Goal: Transaction & Acquisition: Purchase product/service

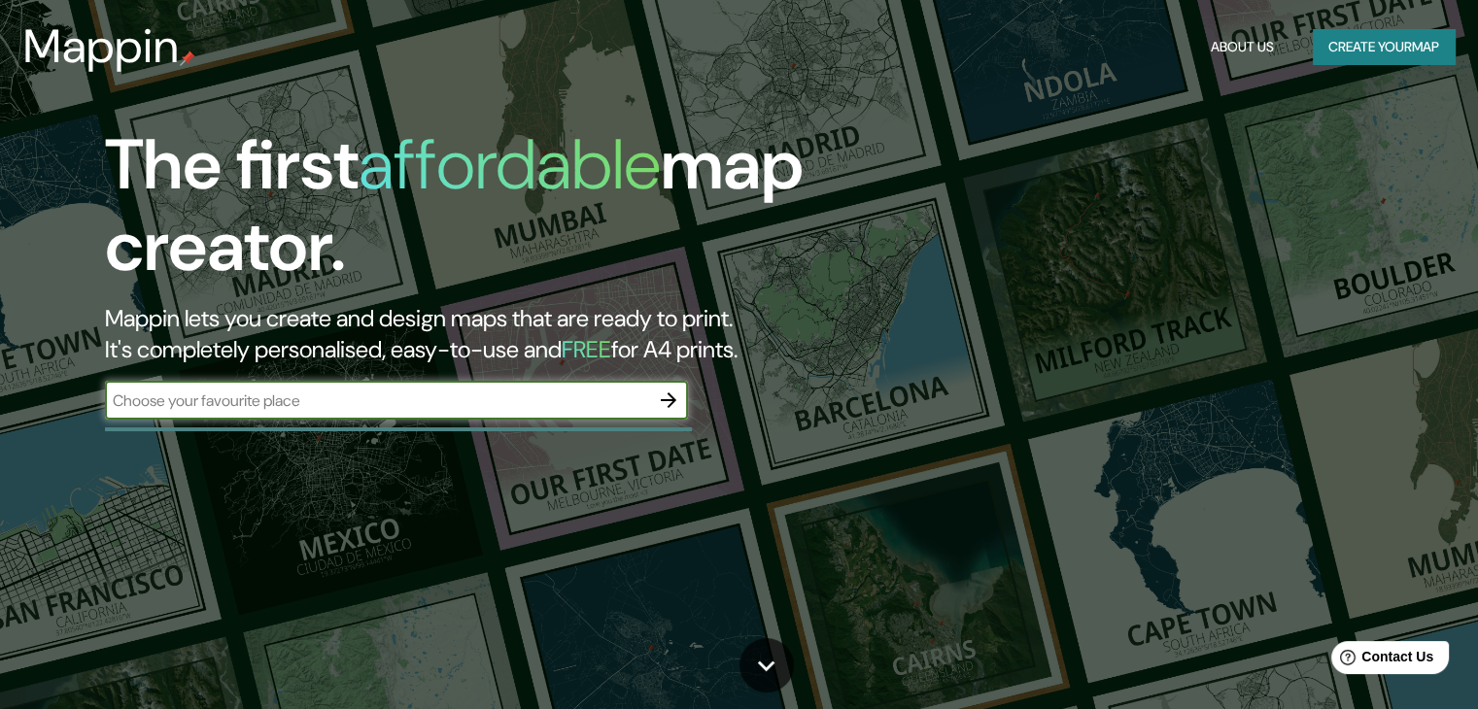
click at [417, 402] on input "text" at bounding box center [377, 401] width 544 height 22
type input "lima"
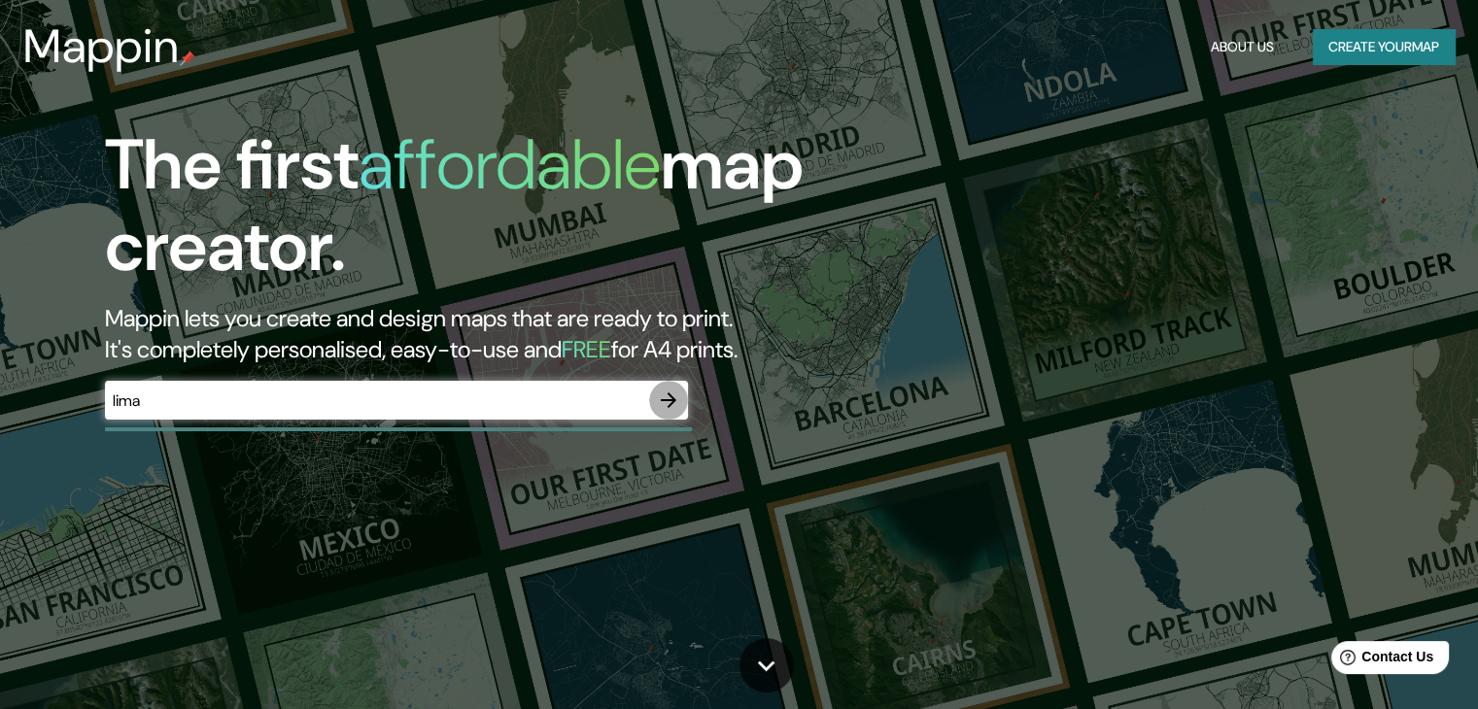
click at [658, 409] on icon "button" at bounding box center [668, 400] width 23 height 23
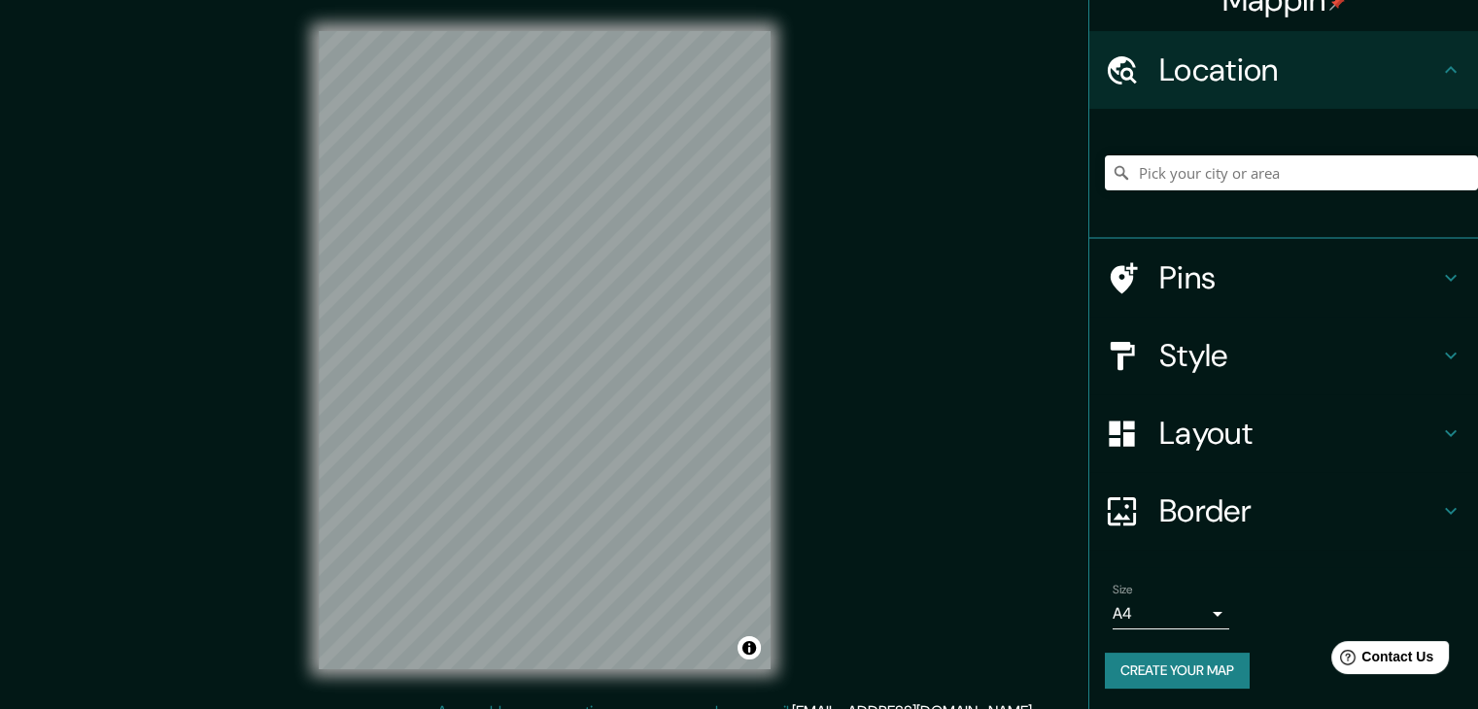
scroll to position [33, 0]
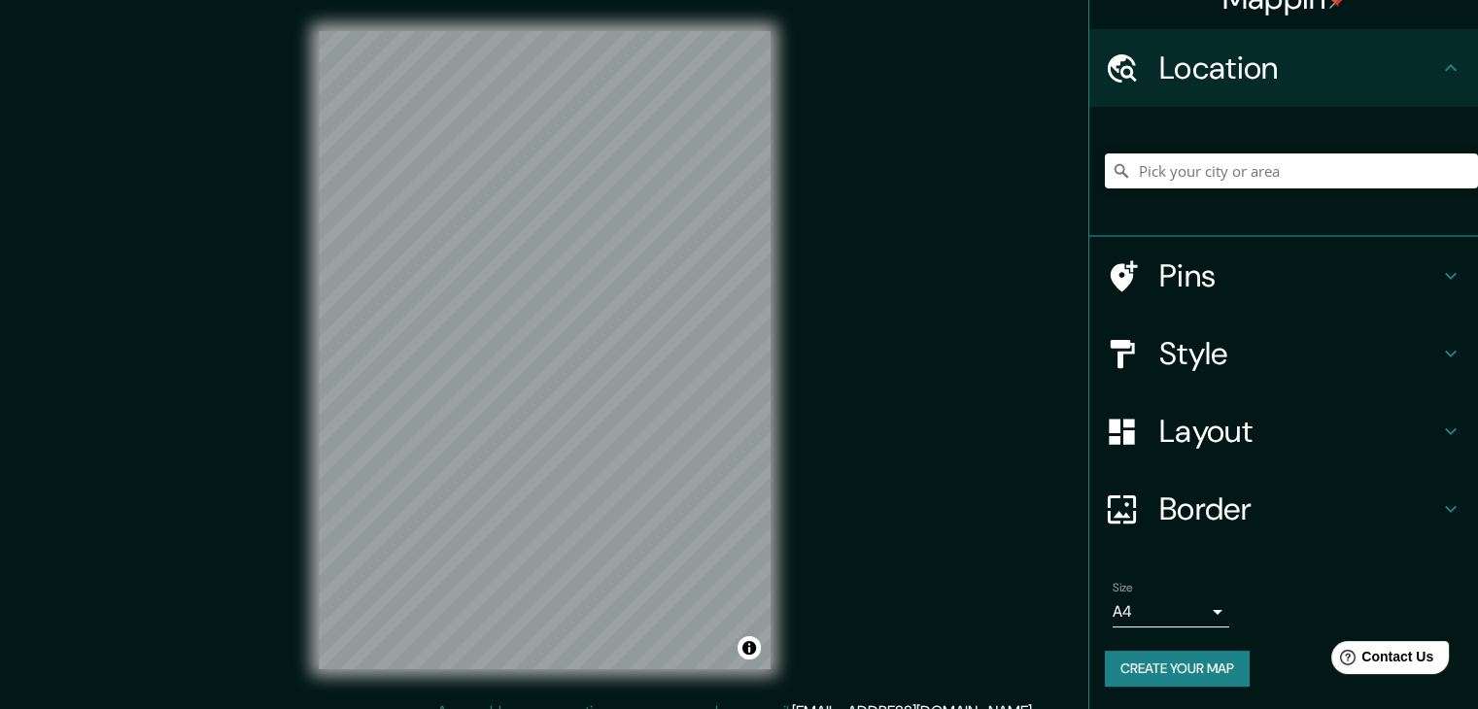
click at [1178, 601] on body "Mappin Location Pins Style Layout Border Choose a border. Hint : you can make l…" at bounding box center [739, 354] width 1478 height 709
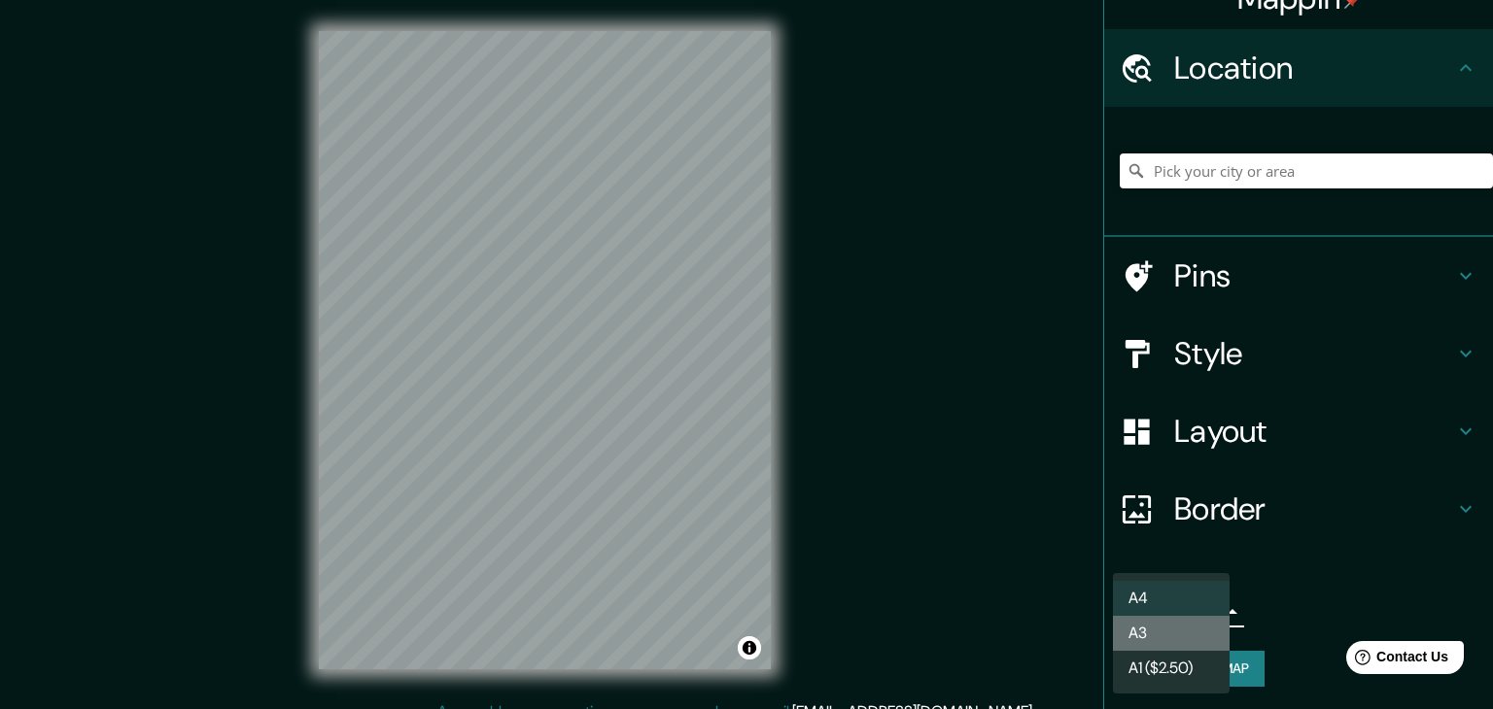
click at [1189, 636] on li "A3" at bounding box center [1171, 633] width 117 height 35
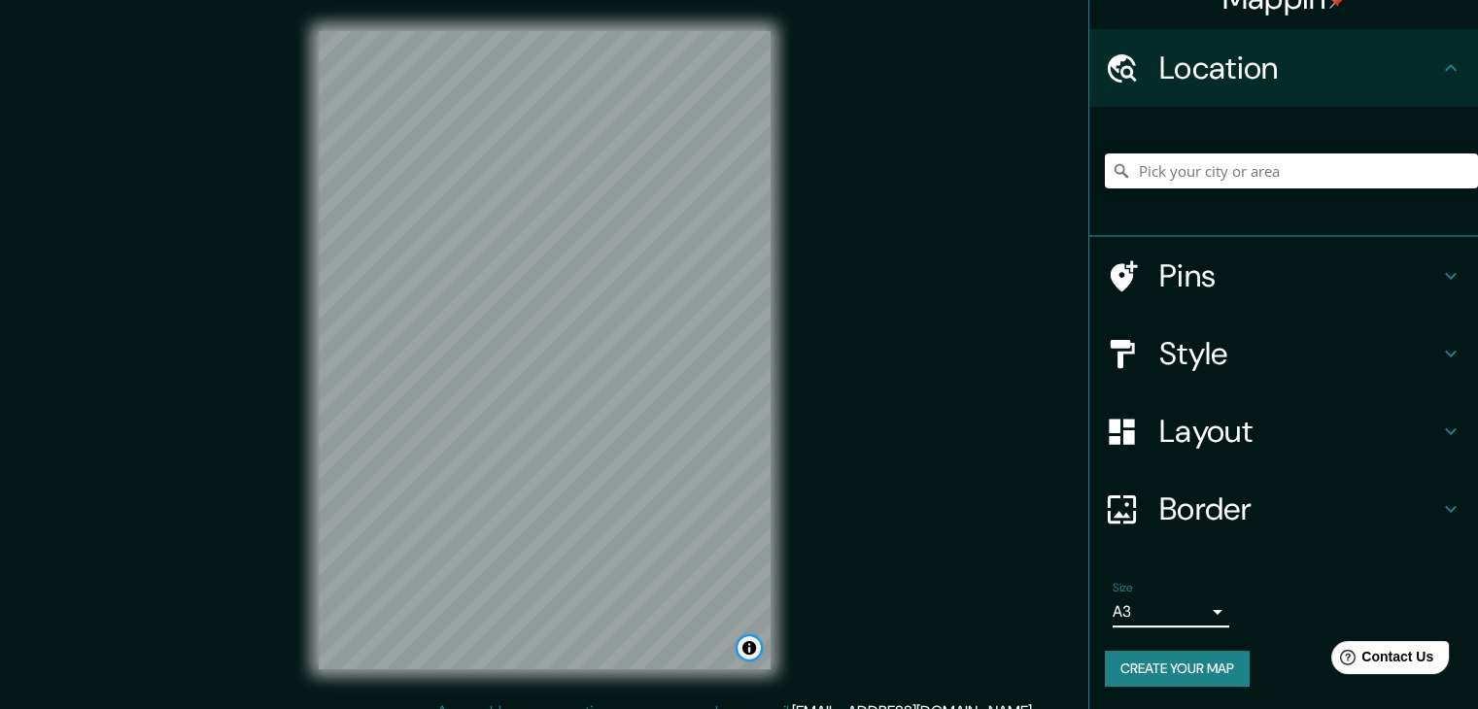
click at [752, 654] on button "Toggle attribution" at bounding box center [749, 647] width 23 height 23
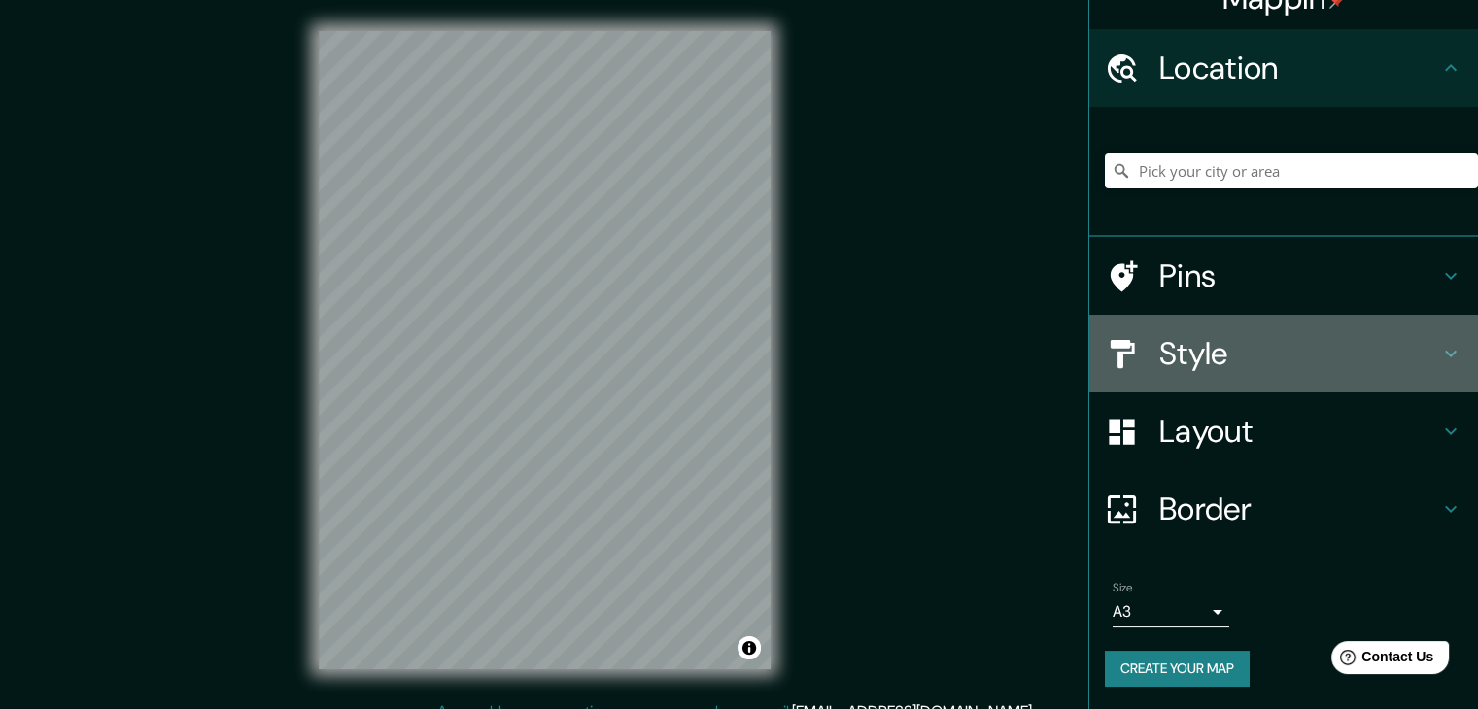
click at [1250, 356] on h4 "Style" at bounding box center [1299, 353] width 280 height 39
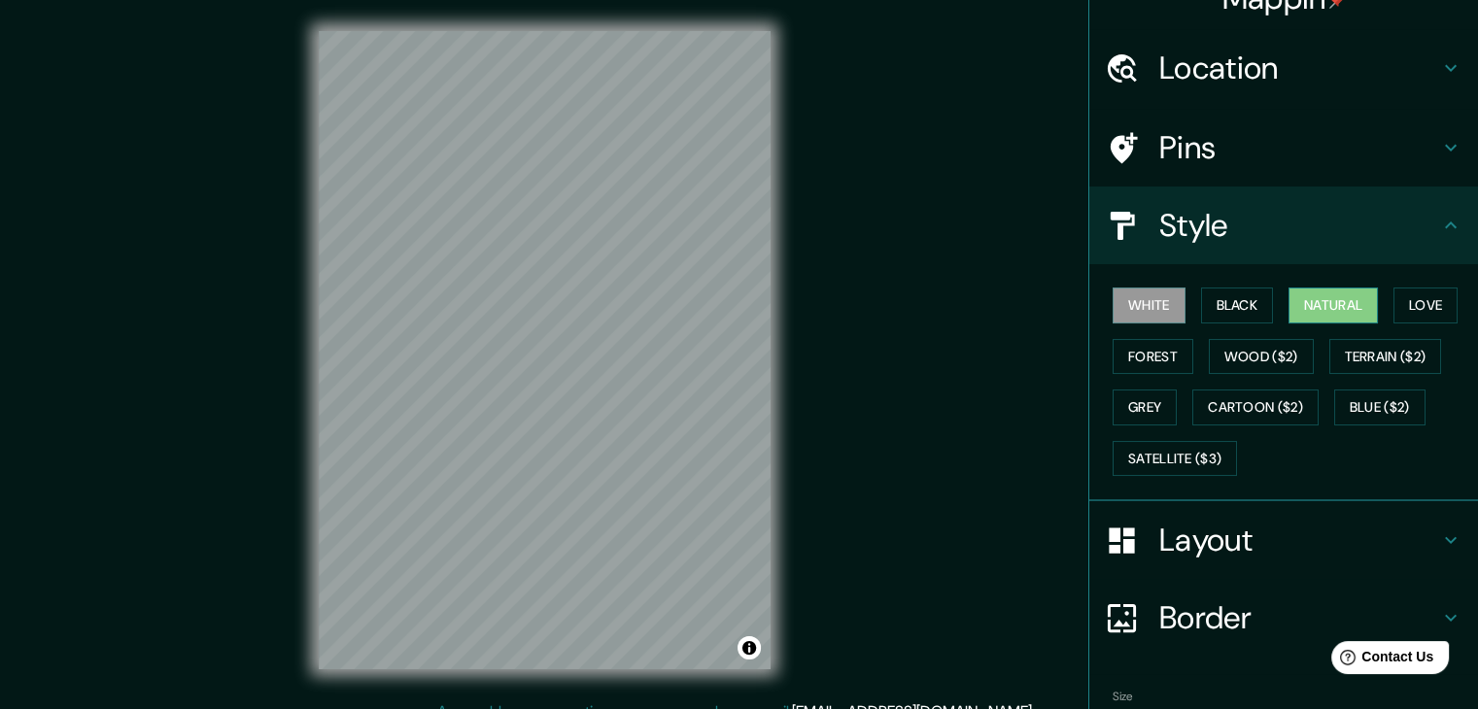
click at [1312, 305] on button "Natural" at bounding box center [1332, 306] width 89 height 36
click at [1155, 351] on button "Forest" at bounding box center [1153, 357] width 81 height 36
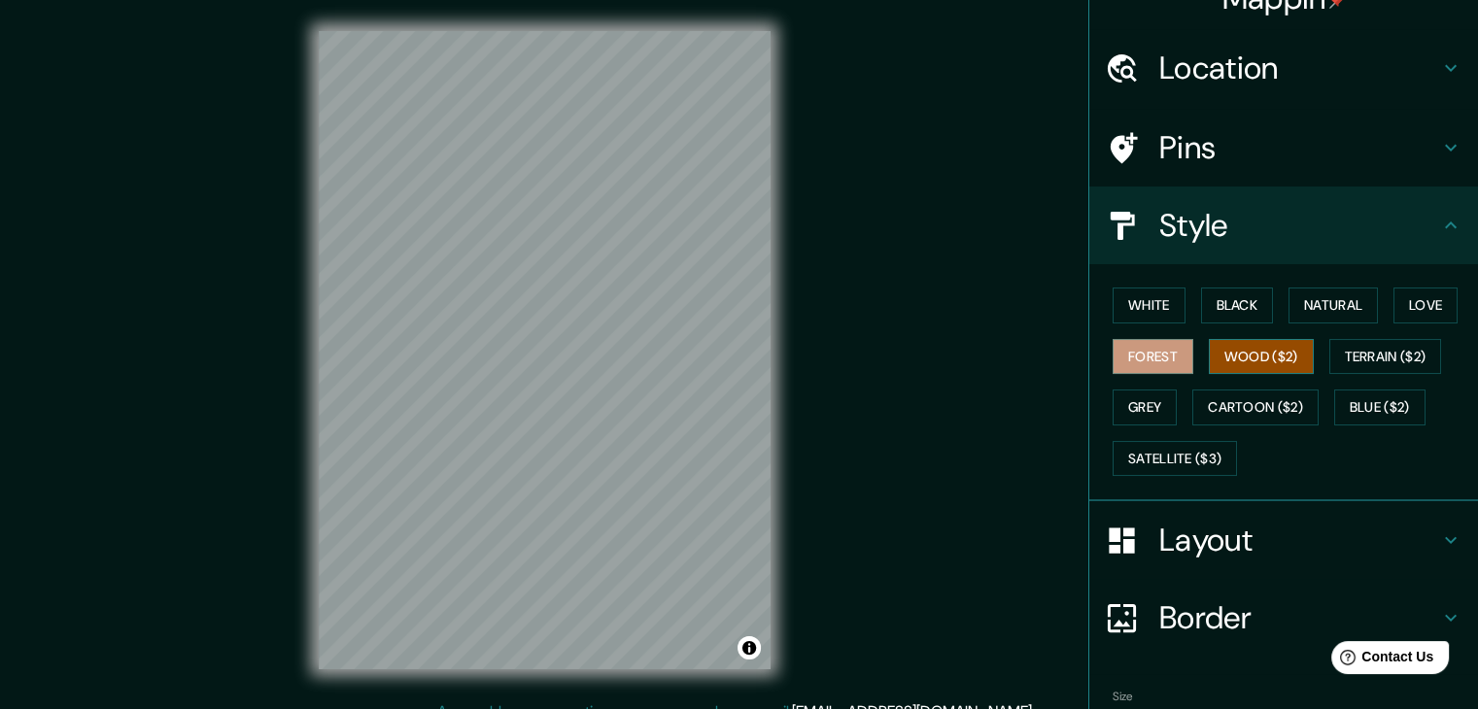
click at [1242, 361] on button "Wood ($2)" at bounding box center [1261, 357] width 105 height 36
click at [1139, 406] on button "Grey" at bounding box center [1145, 408] width 64 height 36
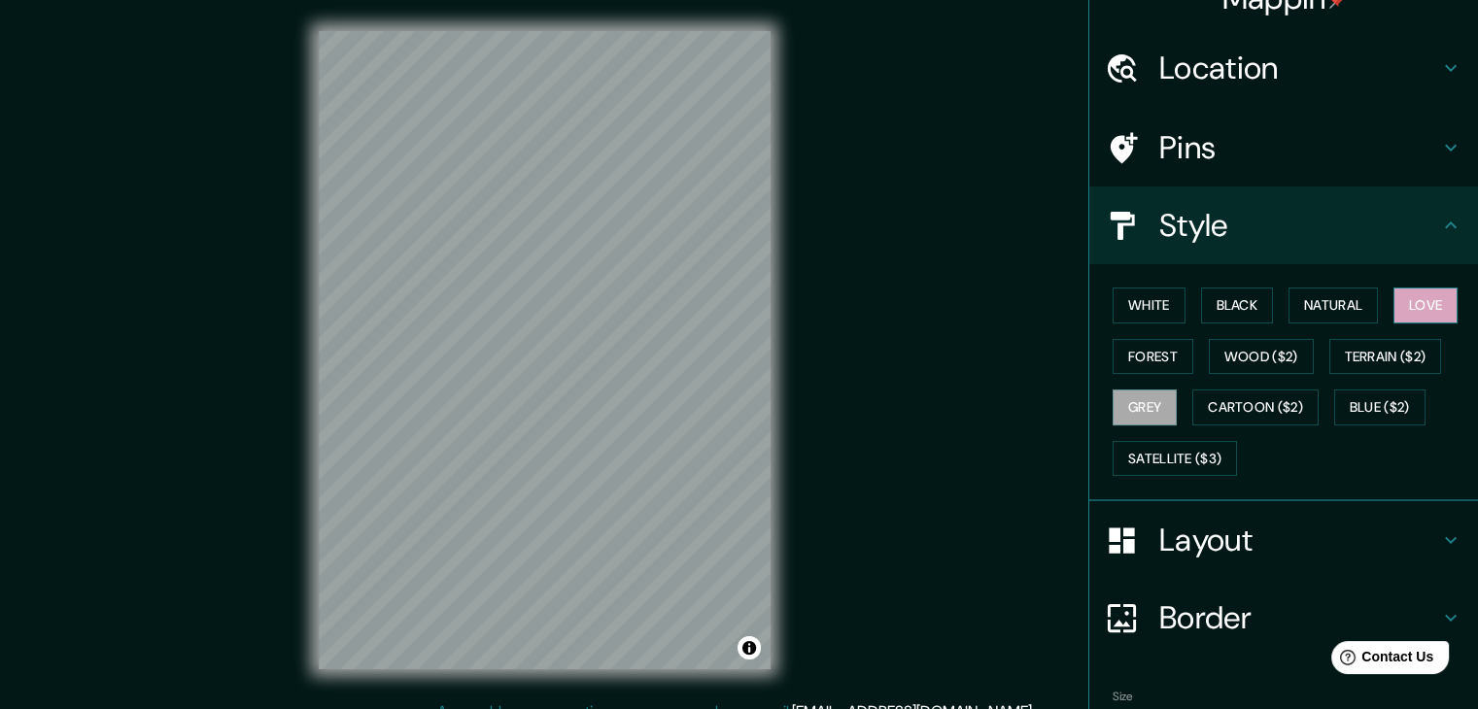
click at [1424, 304] on button "Love" at bounding box center [1425, 306] width 64 height 36
click at [1147, 312] on button "White" at bounding box center [1149, 306] width 73 height 36
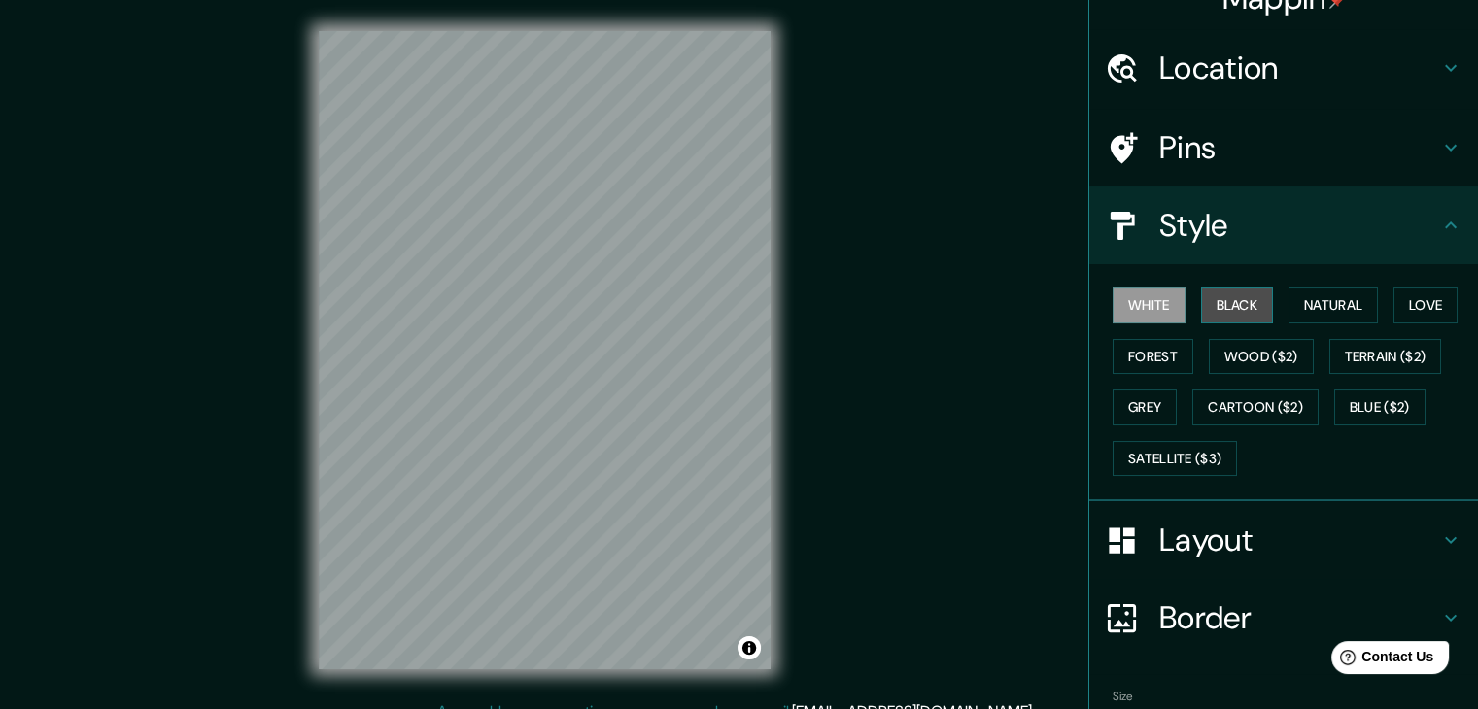
click at [1218, 309] on button "Black" at bounding box center [1237, 306] width 73 height 36
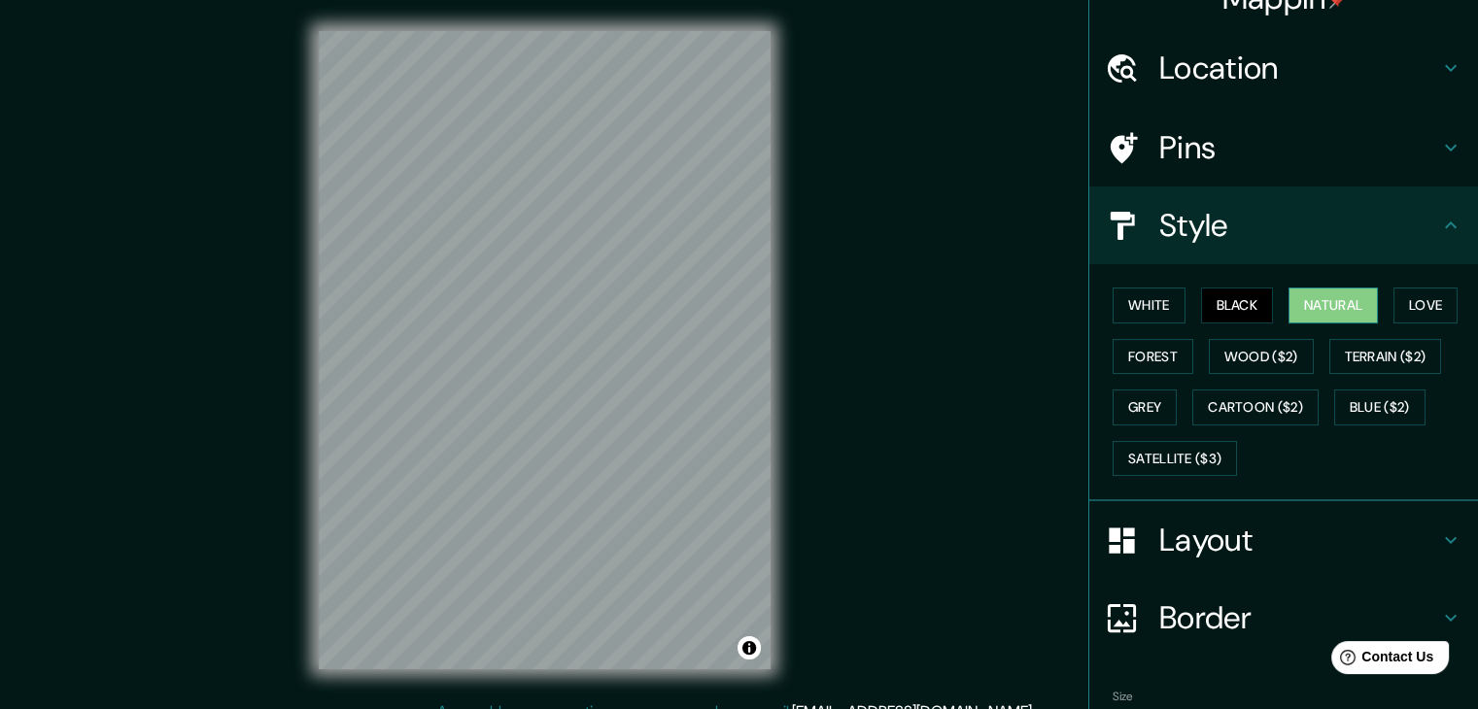
click at [1323, 305] on button "Natural" at bounding box center [1332, 306] width 89 height 36
click at [1150, 453] on button "Satellite ($3)" at bounding box center [1175, 459] width 124 height 36
click at [1314, 297] on button "Natural" at bounding box center [1332, 306] width 89 height 36
click at [1182, 616] on h4 "Border" at bounding box center [1299, 618] width 280 height 39
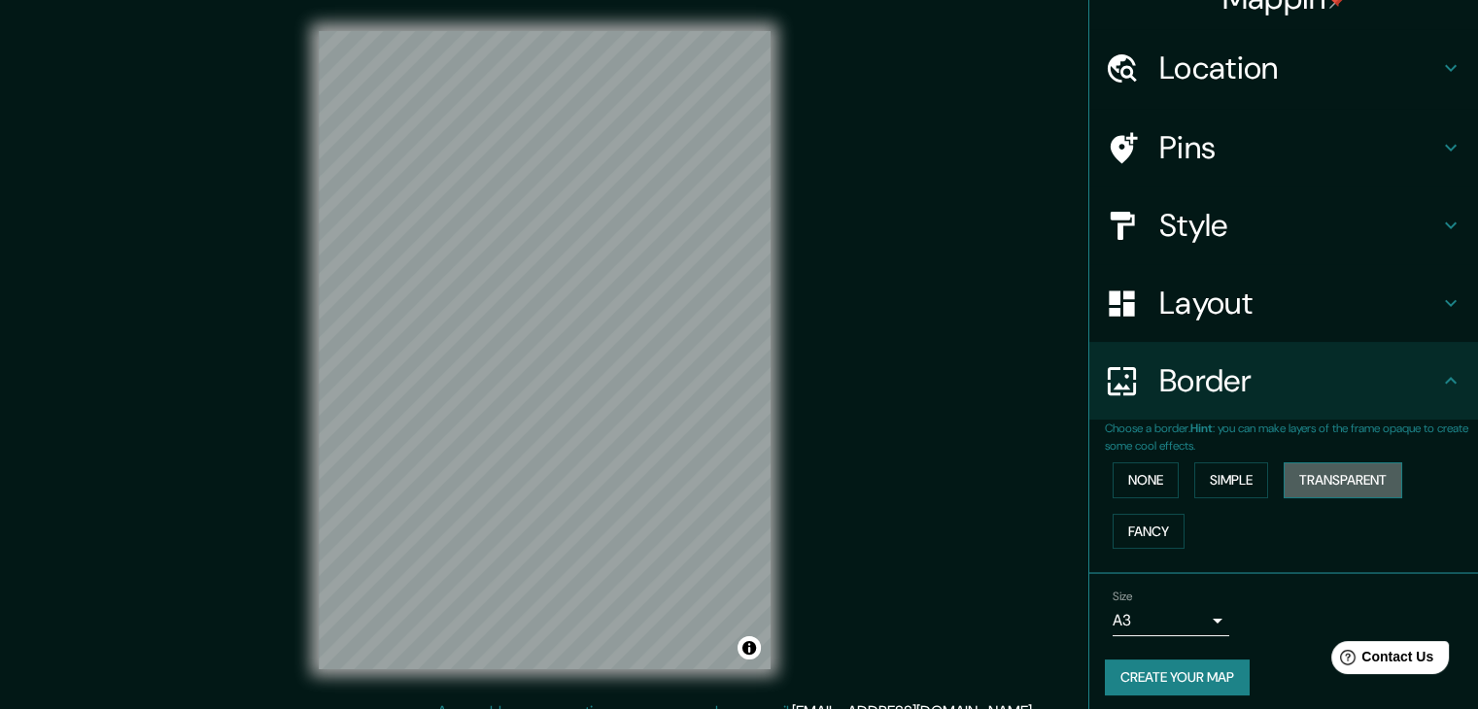
click at [1342, 483] on button "Transparent" at bounding box center [1343, 481] width 119 height 36
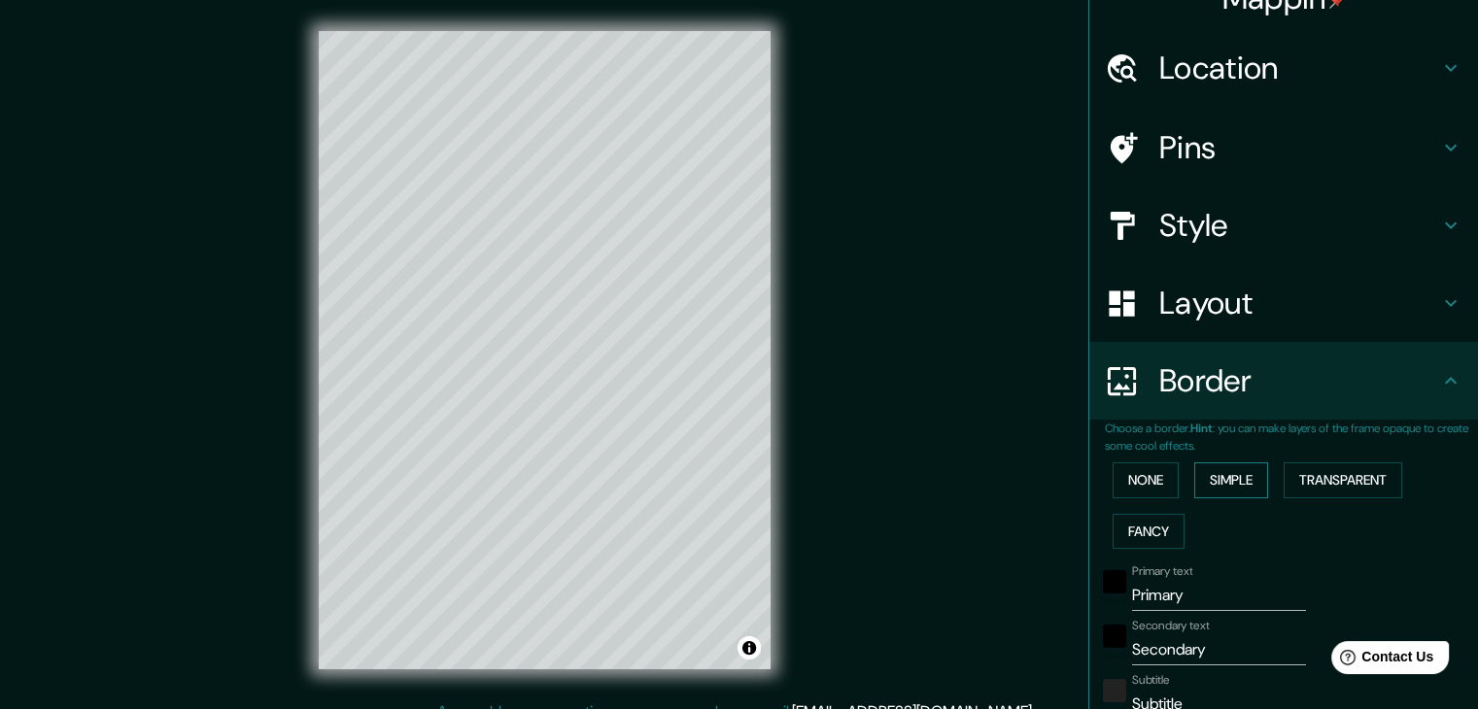
click at [1211, 484] on button "Simple" at bounding box center [1231, 481] width 74 height 36
click at [1162, 477] on button "None" at bounding box center [1146, 481] width 66 height 36
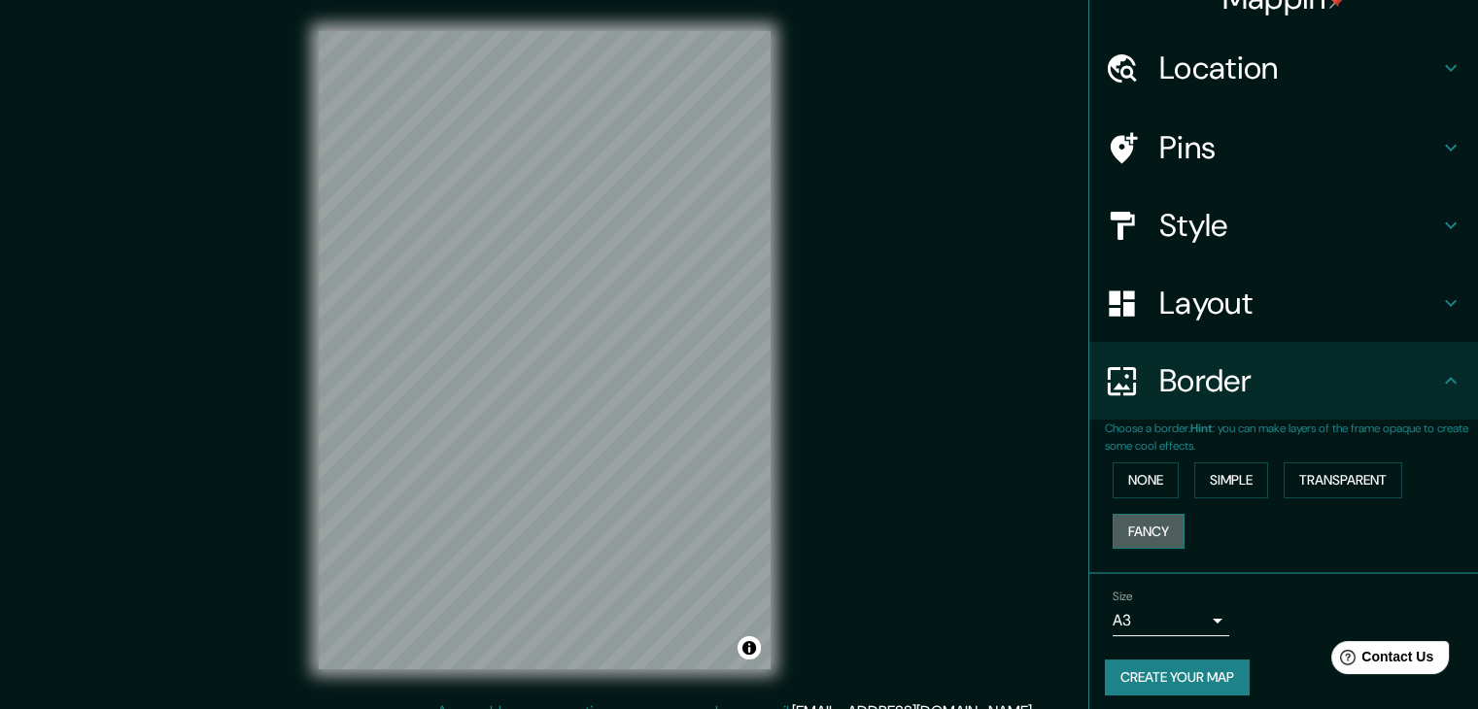
click at [1144, 519] on button "Fancy" at bounding box center [1149, 532] width 72 height 36
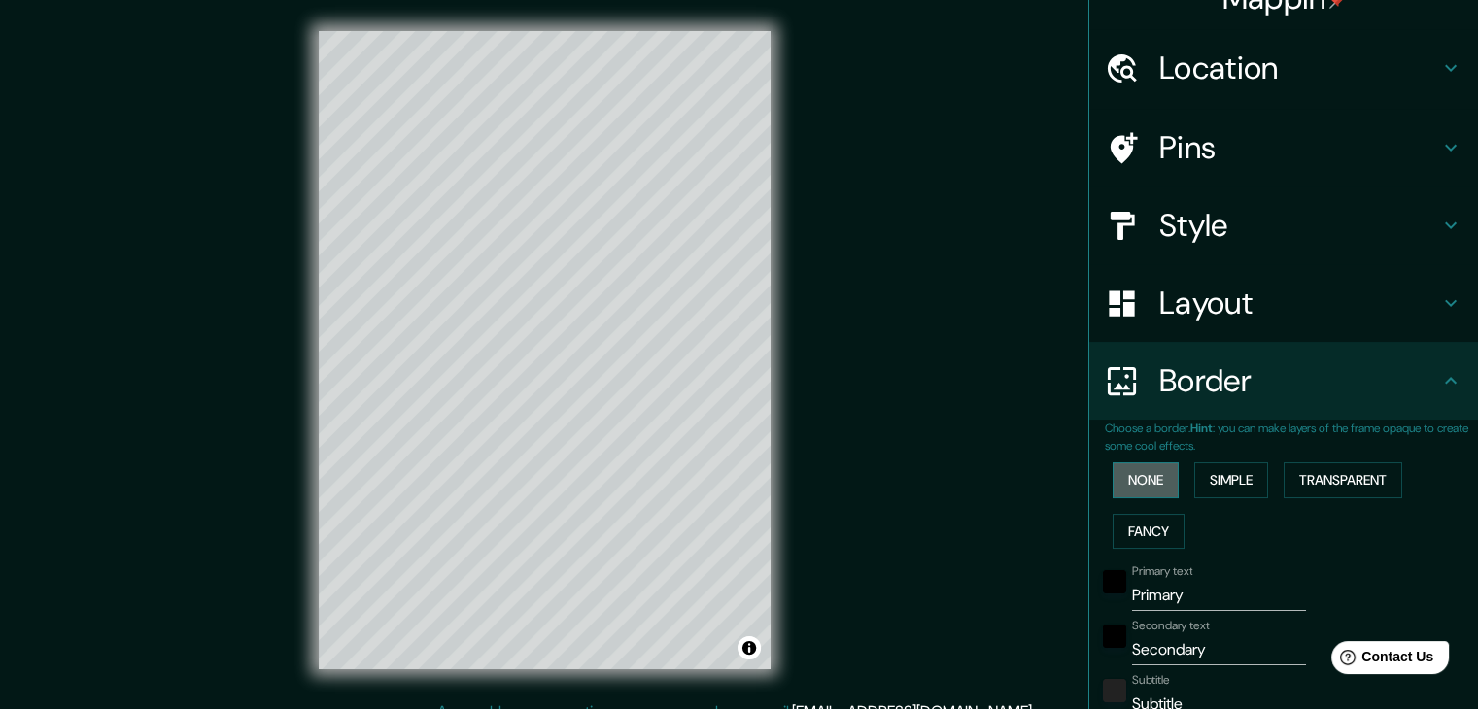
click at [1128, 487] on button "None" at bounding box center [1146, 481] width 66 height 36
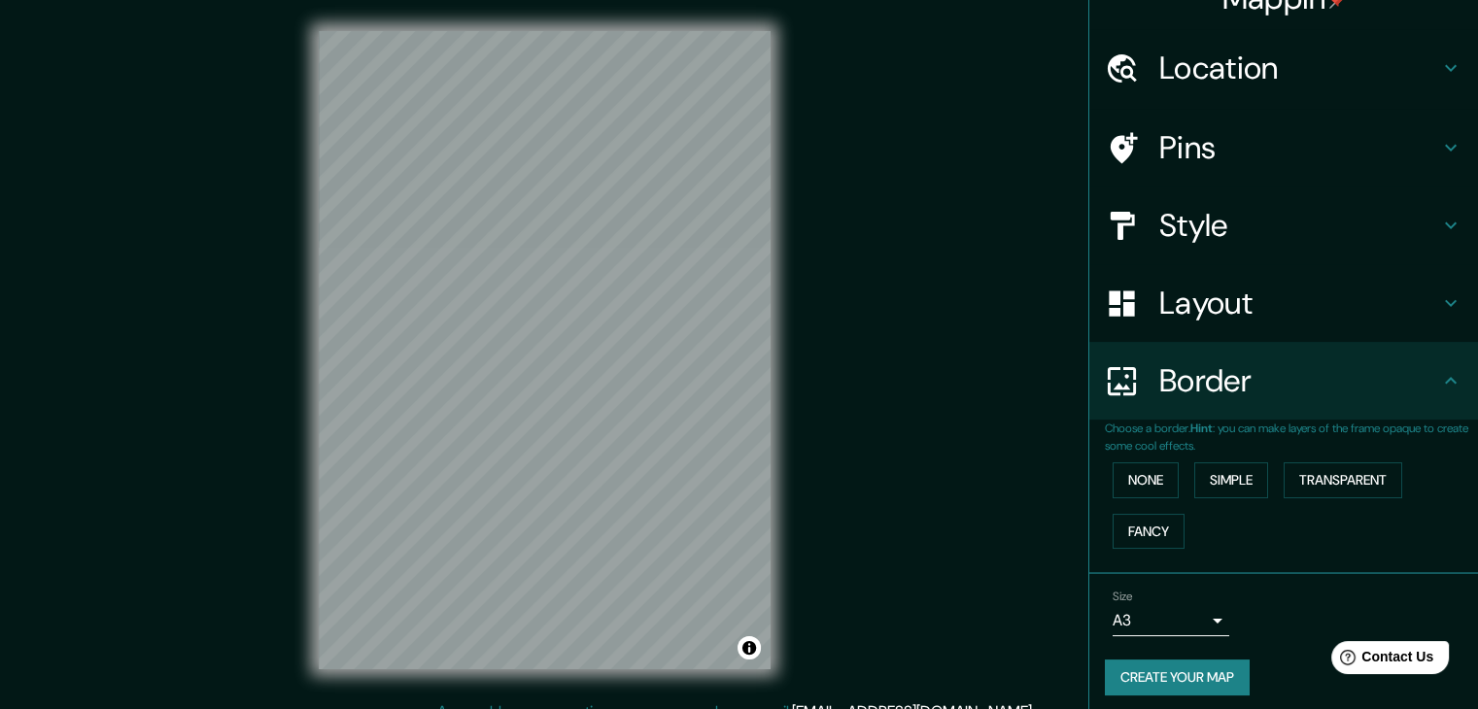
click at [1173, 290] on h4 "Layout" at bounding box center [1299, 303] width 280 height 39
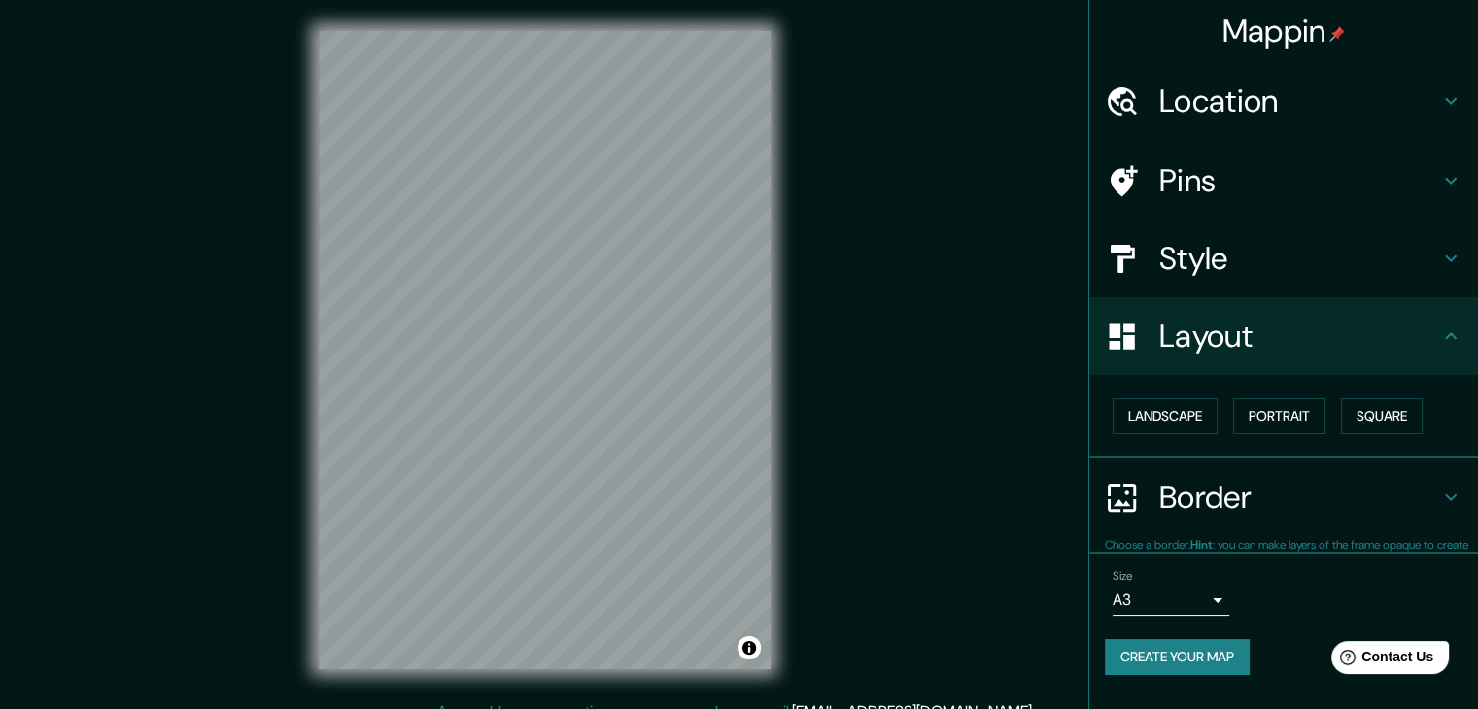
scroll to position [0, 0]
click at [1173, 401] on button "Landscape" at bounding box center [1165, 416] width 105 height 36
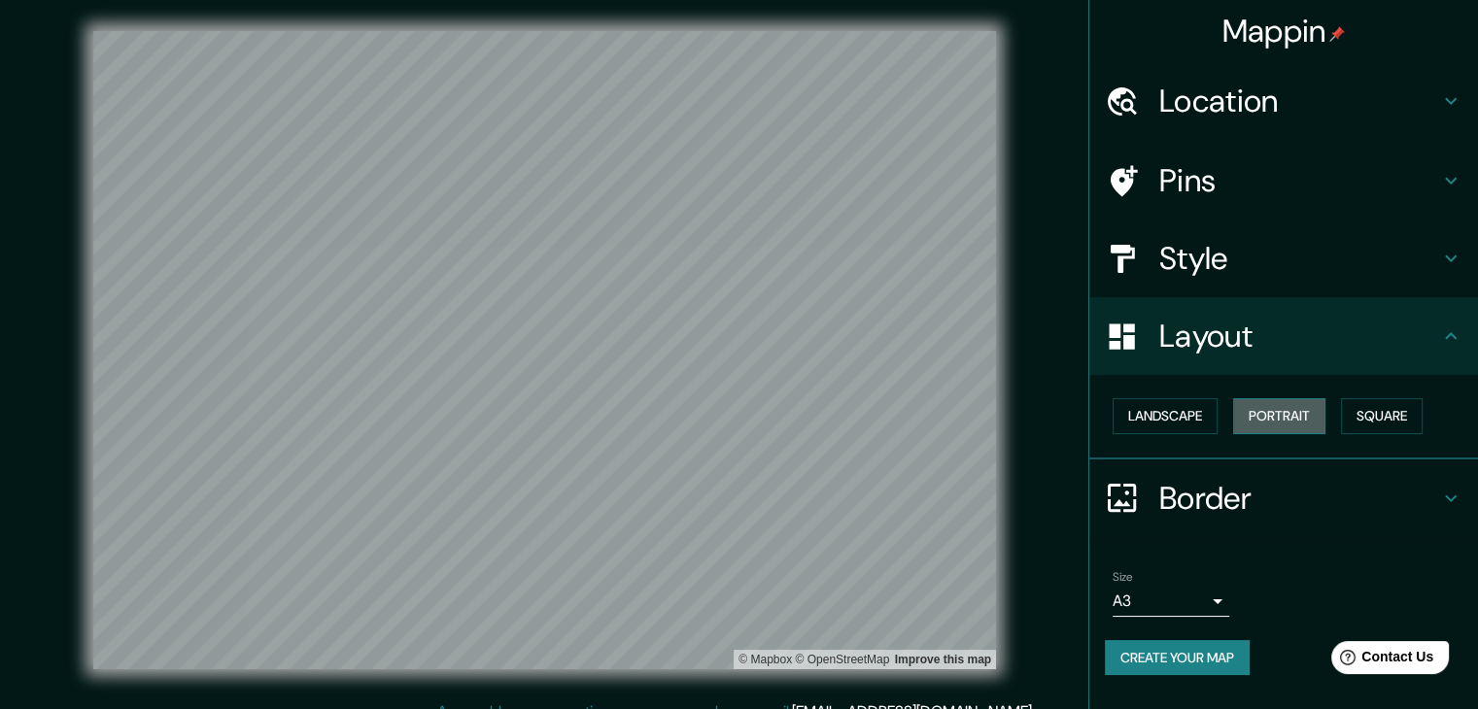
click at [1261, 411] on button "Portrait" at bounding box center [1279, 416] width 92 height 36
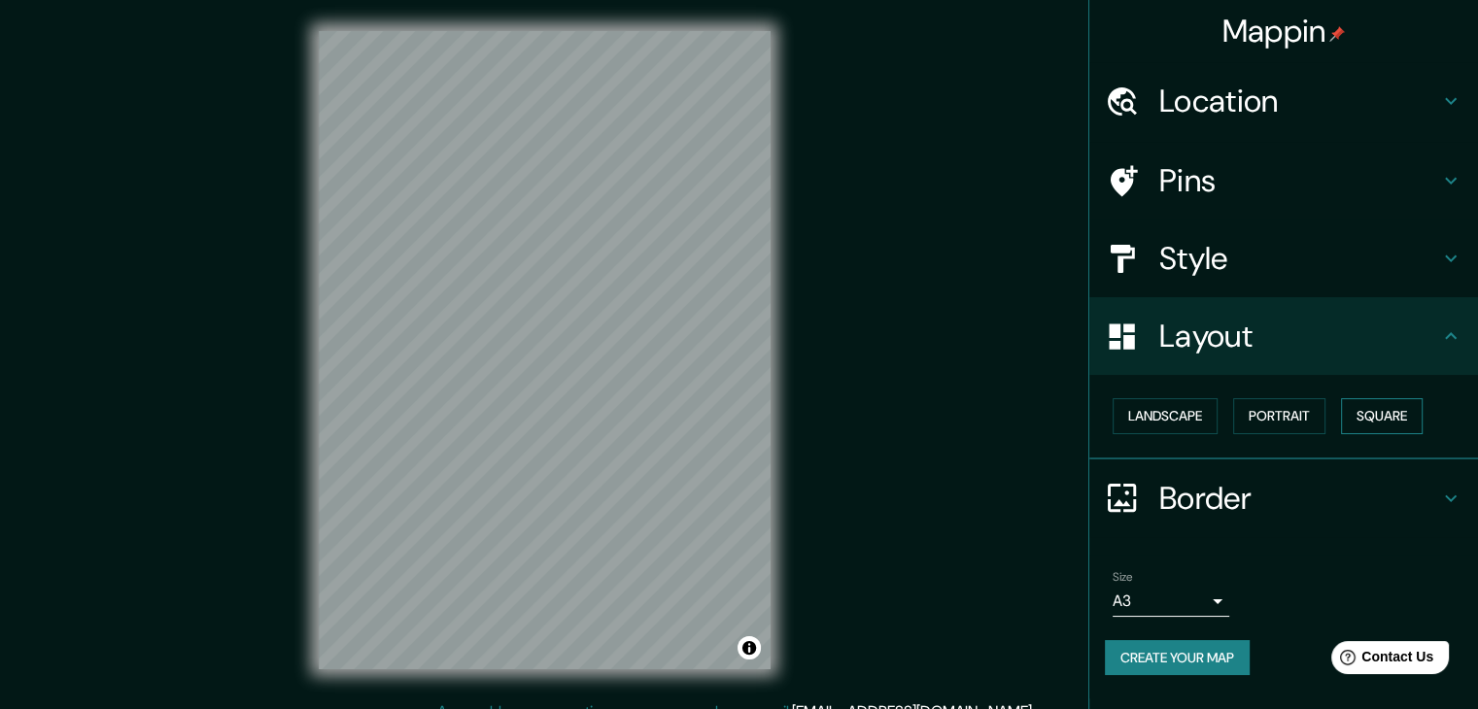
click at [1369, 412] on button "Square" at bounding box center [1382, 416] width 82 height 36
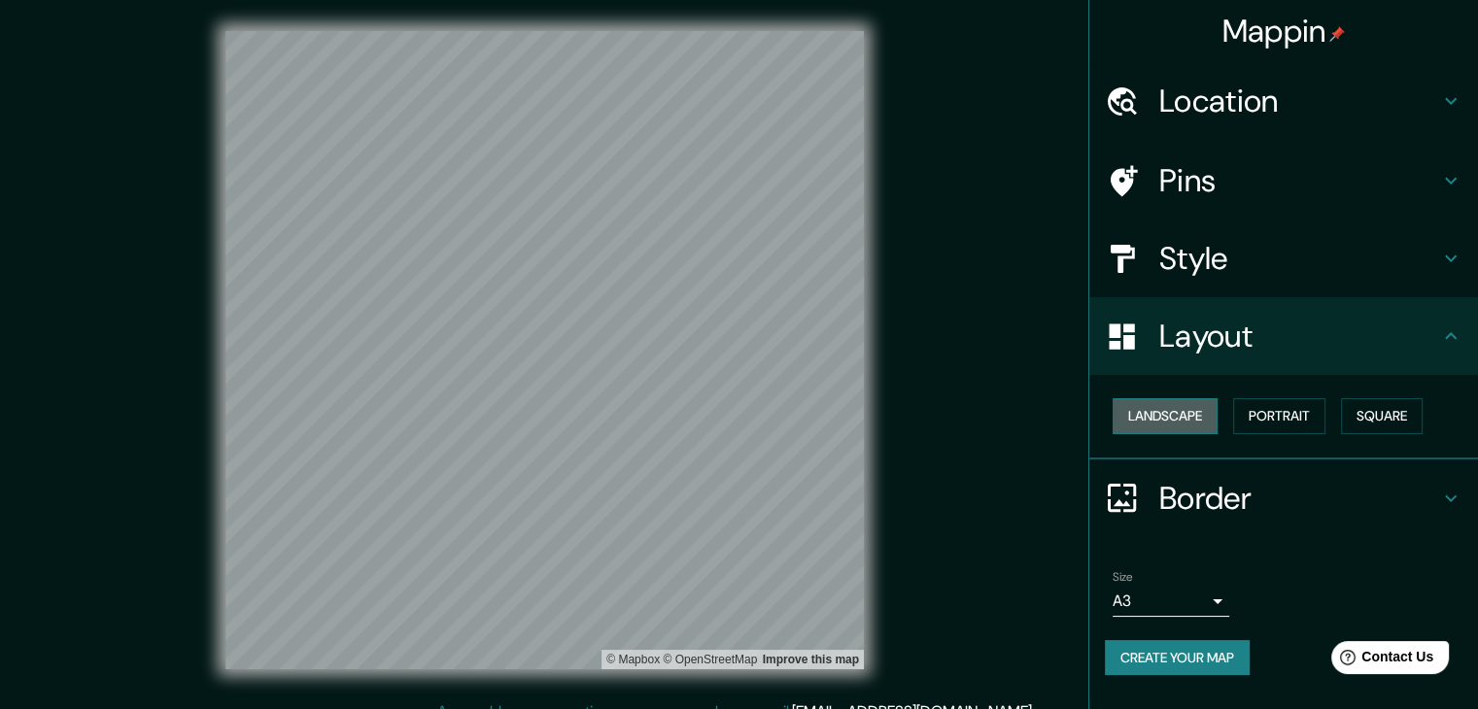
click at [1189, 420] on button "Landscape" at bounding box center [1165, 416] width 105 height 36
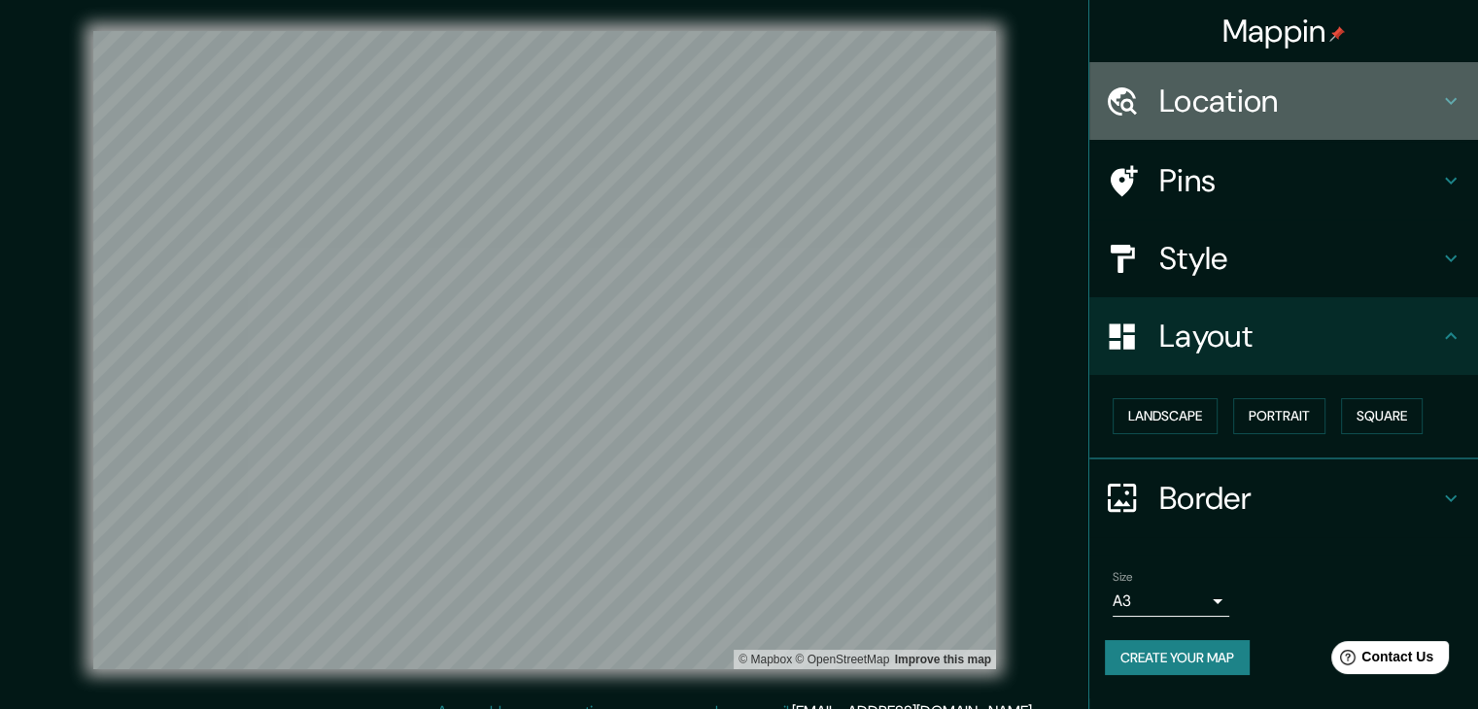
click at [1182, 98] on h4 "Location" at bounding box center [1299, 101] width 280 height 39
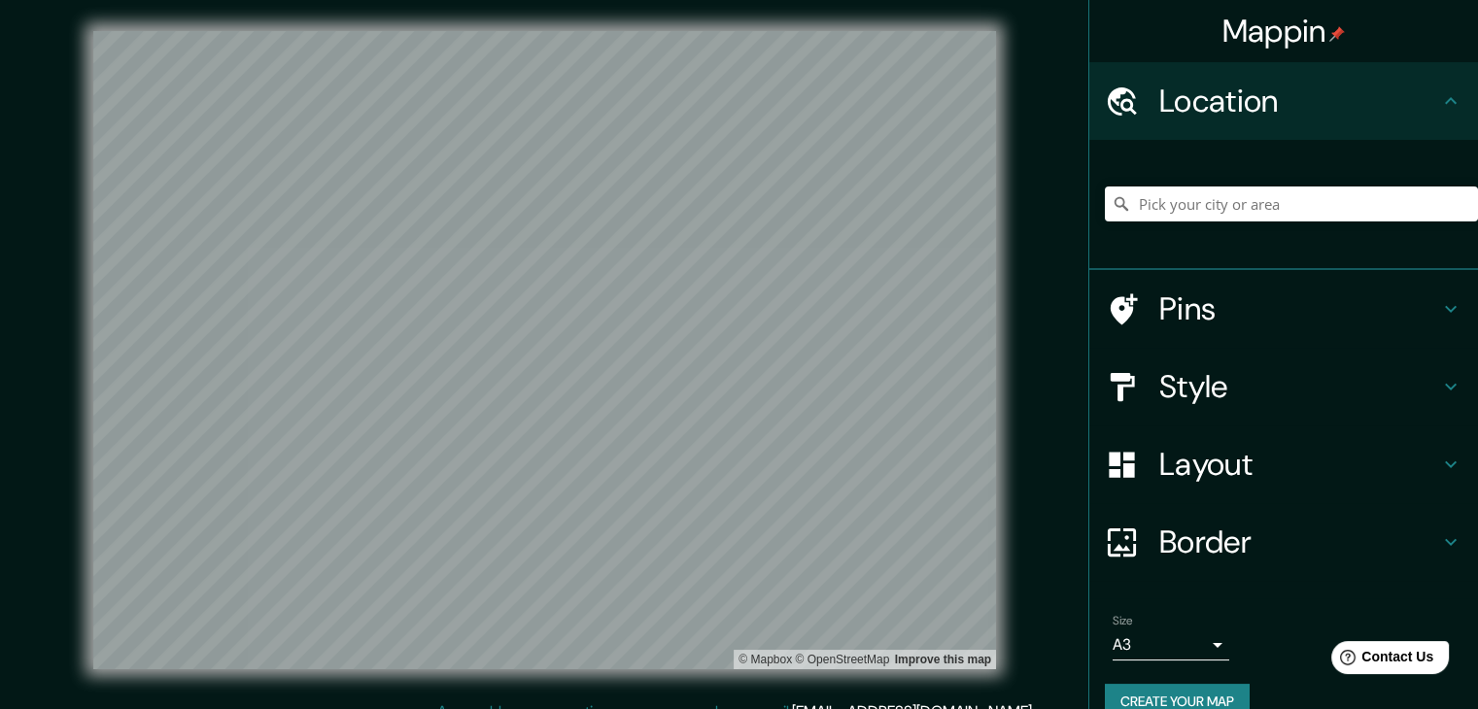
click at [1227, 97] on h4 "Location" at bounding box center [1299, 101] width 280 height 39
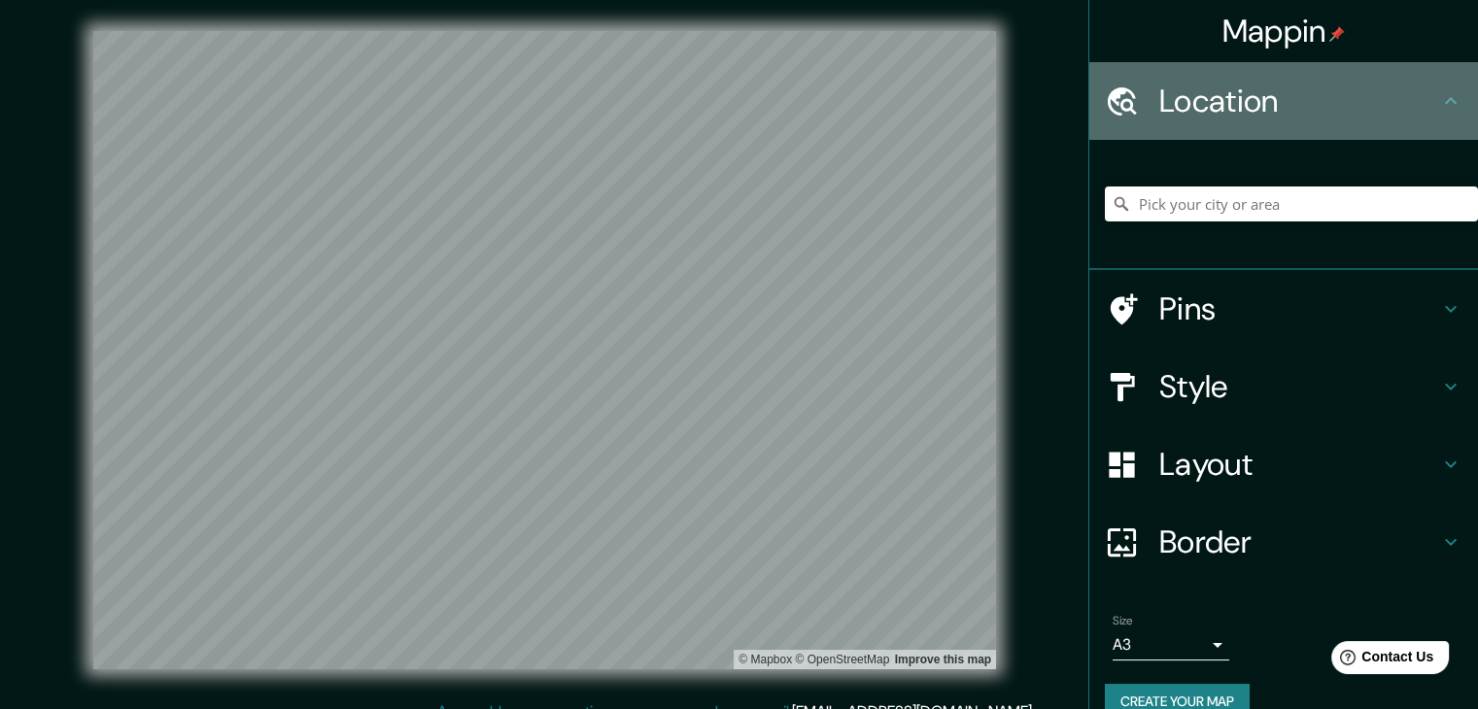
click at [1439, 104] on icon at bounding box center [1450, 100] width 23 height 23
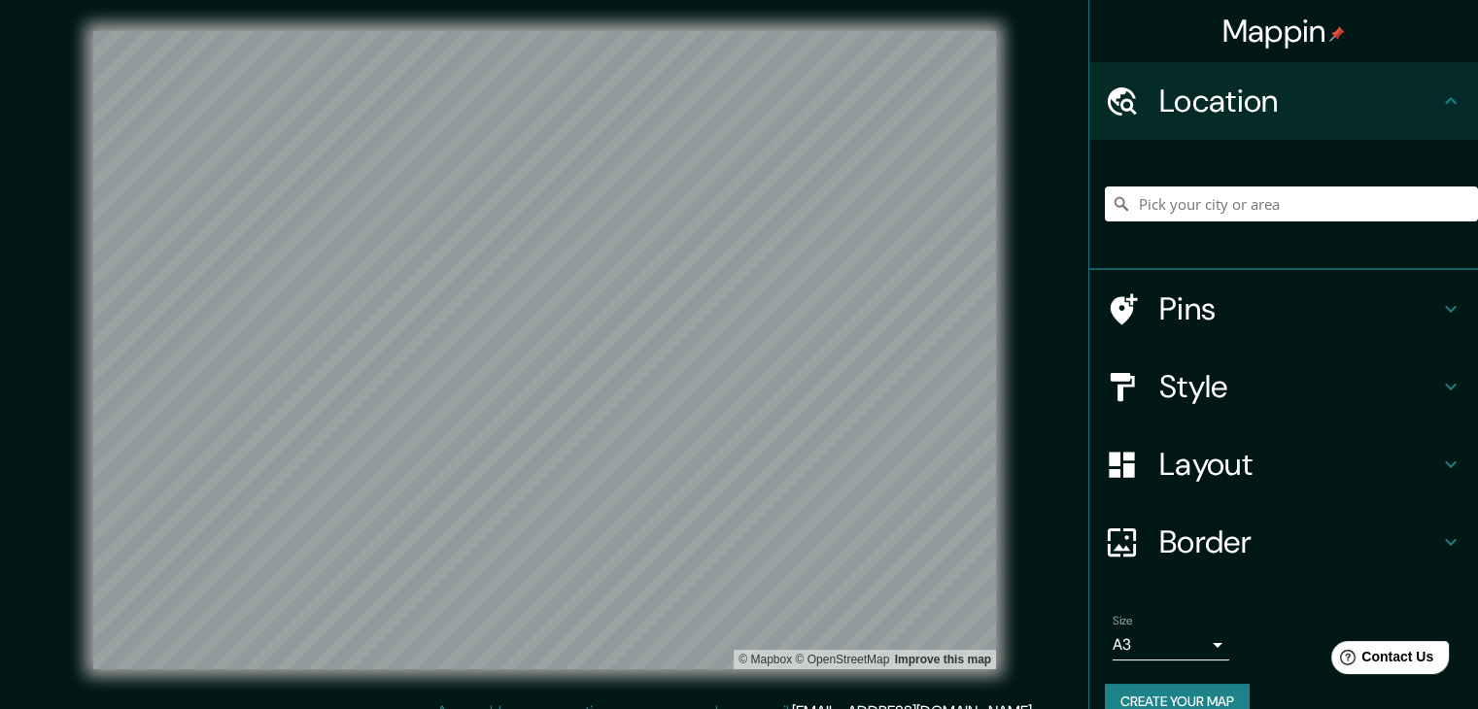
click at [1184, 304] on h4 "Pins" at bounding box center [1299, 309] width 280 height 39
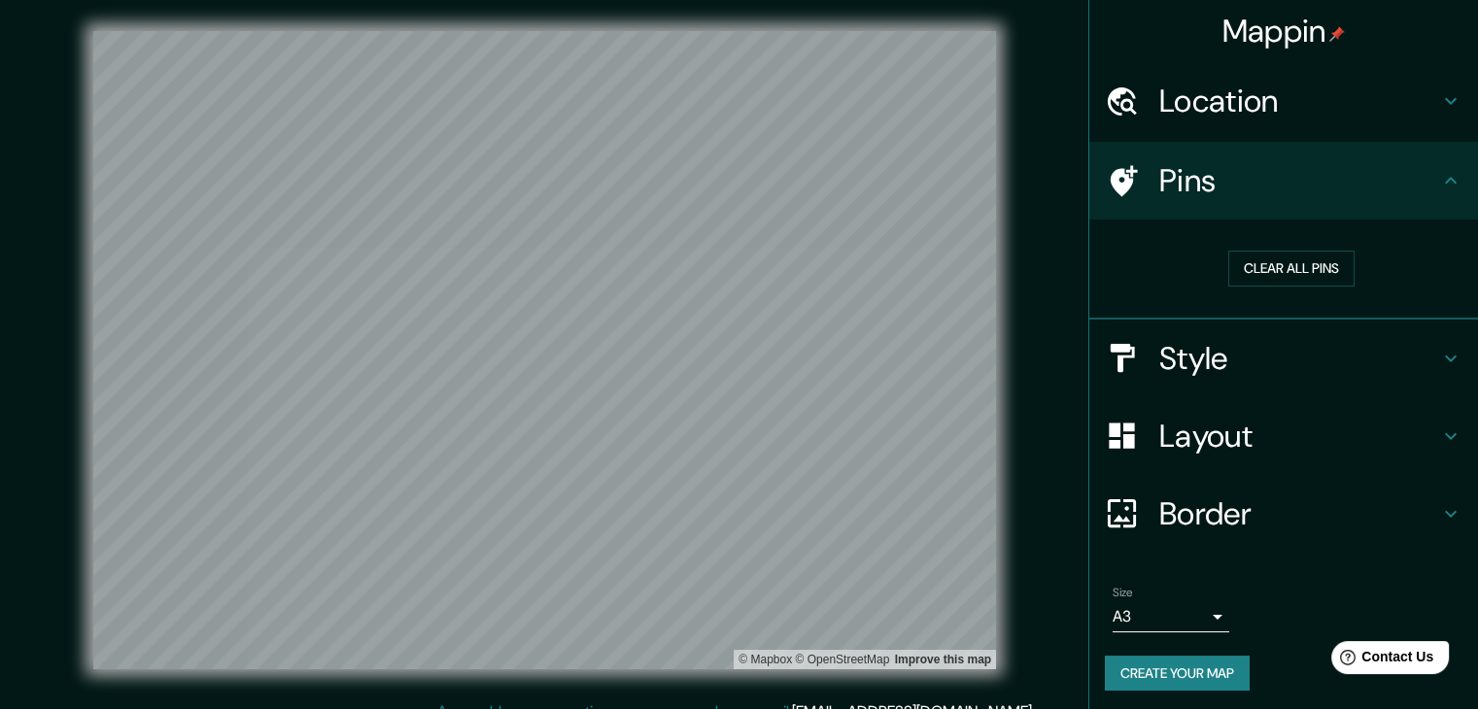
click at [1349, 184] on h4 "Pins" at bounding box center [1299, 180] width 280 height 39
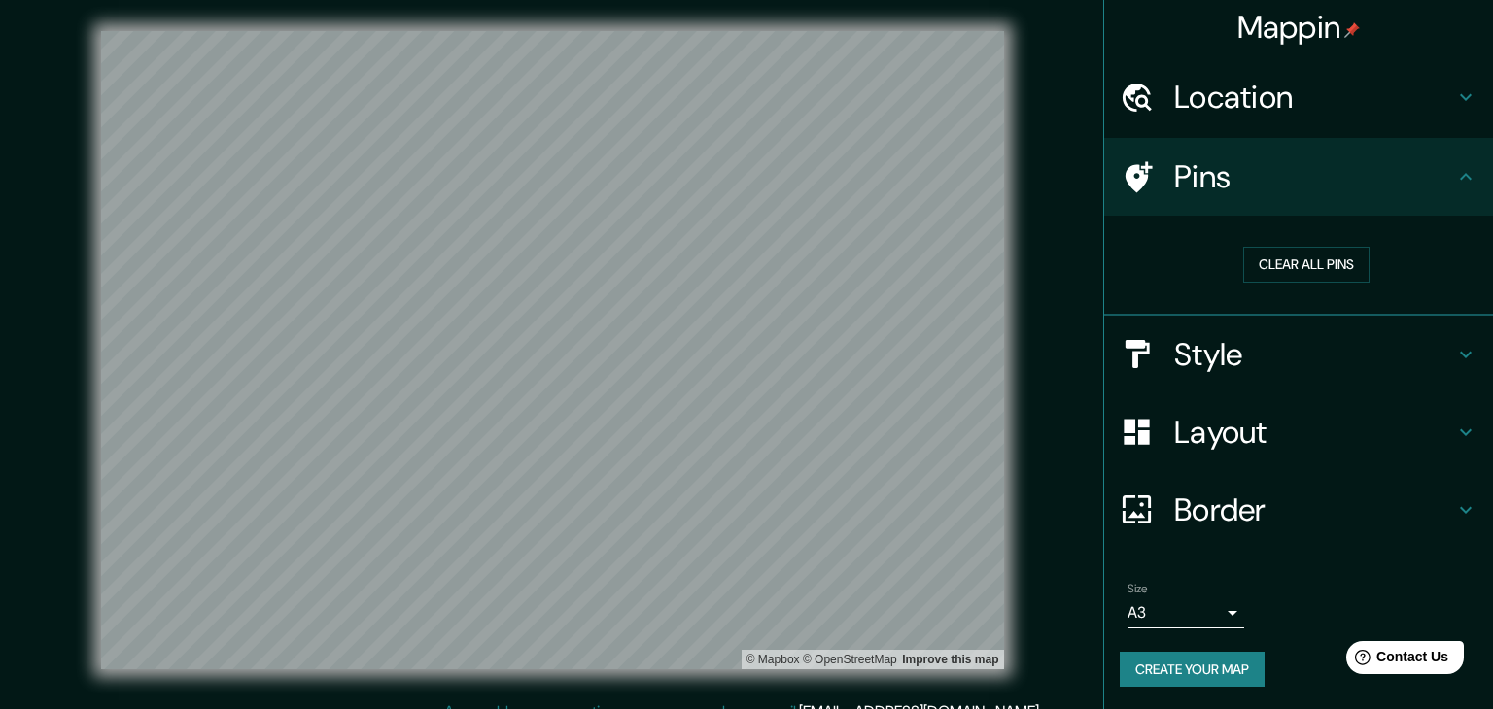
click at [1201, 616] on body "Mappin Location Pins Clear all pins Style Layout Border Choose a border. Hint :…" at bounding box center [746, 354] width 1493 height 709
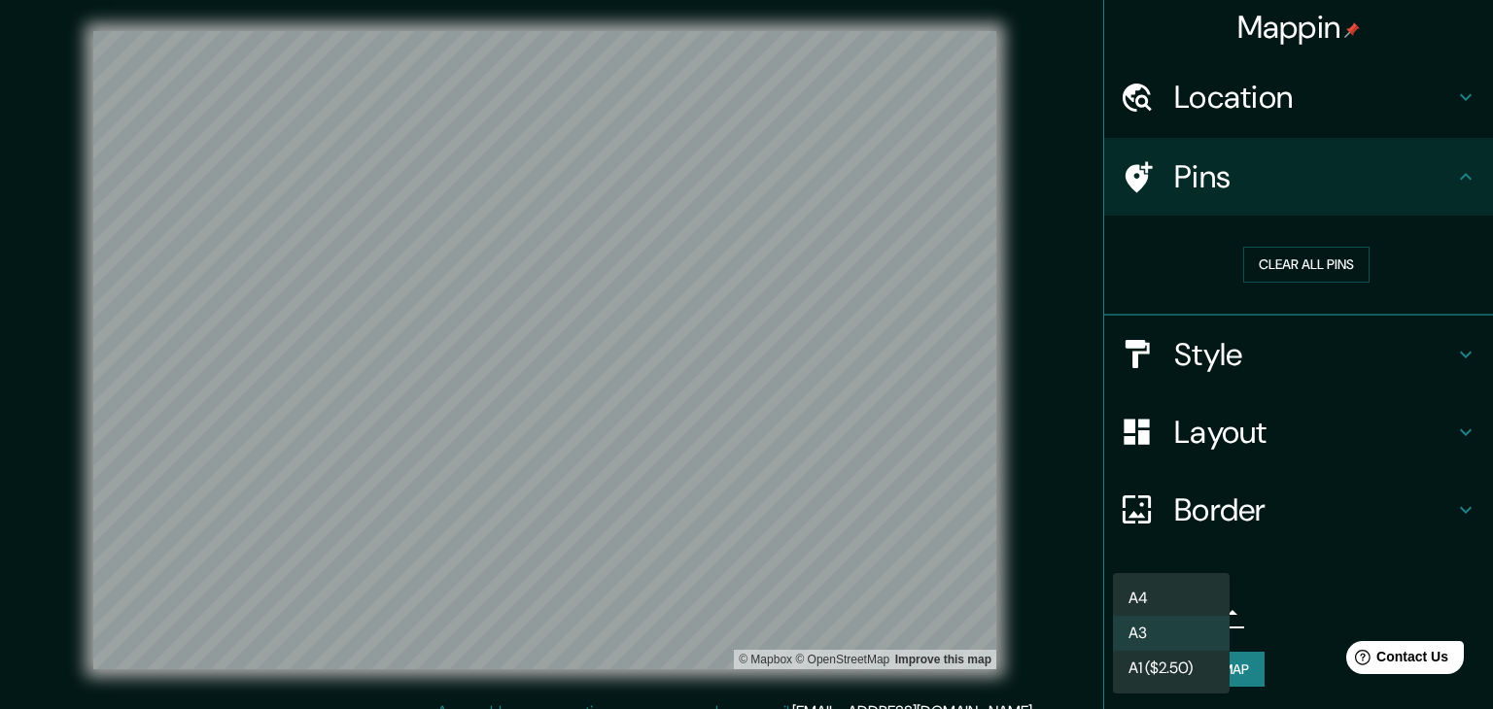
click at [1192, 652] on li "A1 ($2.50)" at bounding box center [1171, 668] width 117 height 35
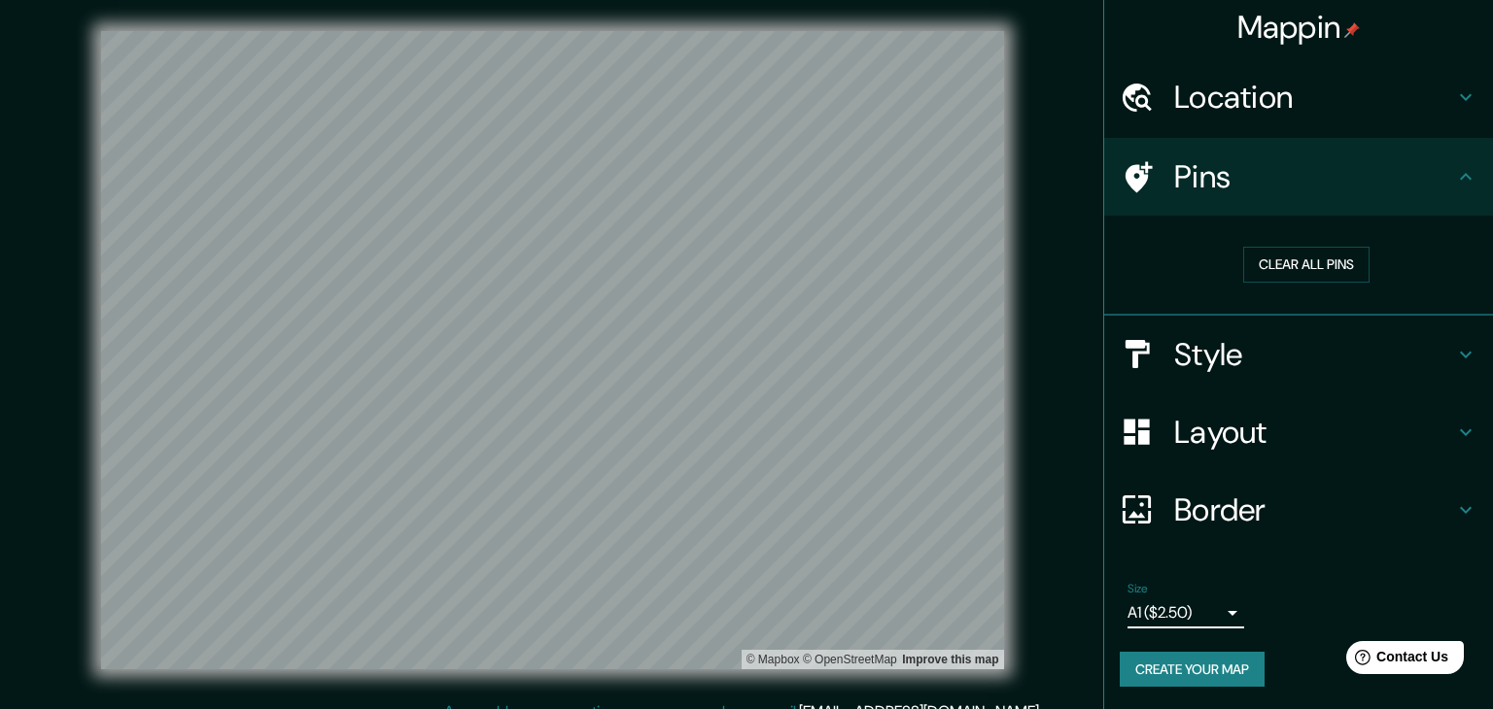
click at [1187, 621] on body "Mappin Location Pins Clear all pins Style Layout Border Choose a border. Hint :…" at bounding box center [746, 354] width 1493 height 709
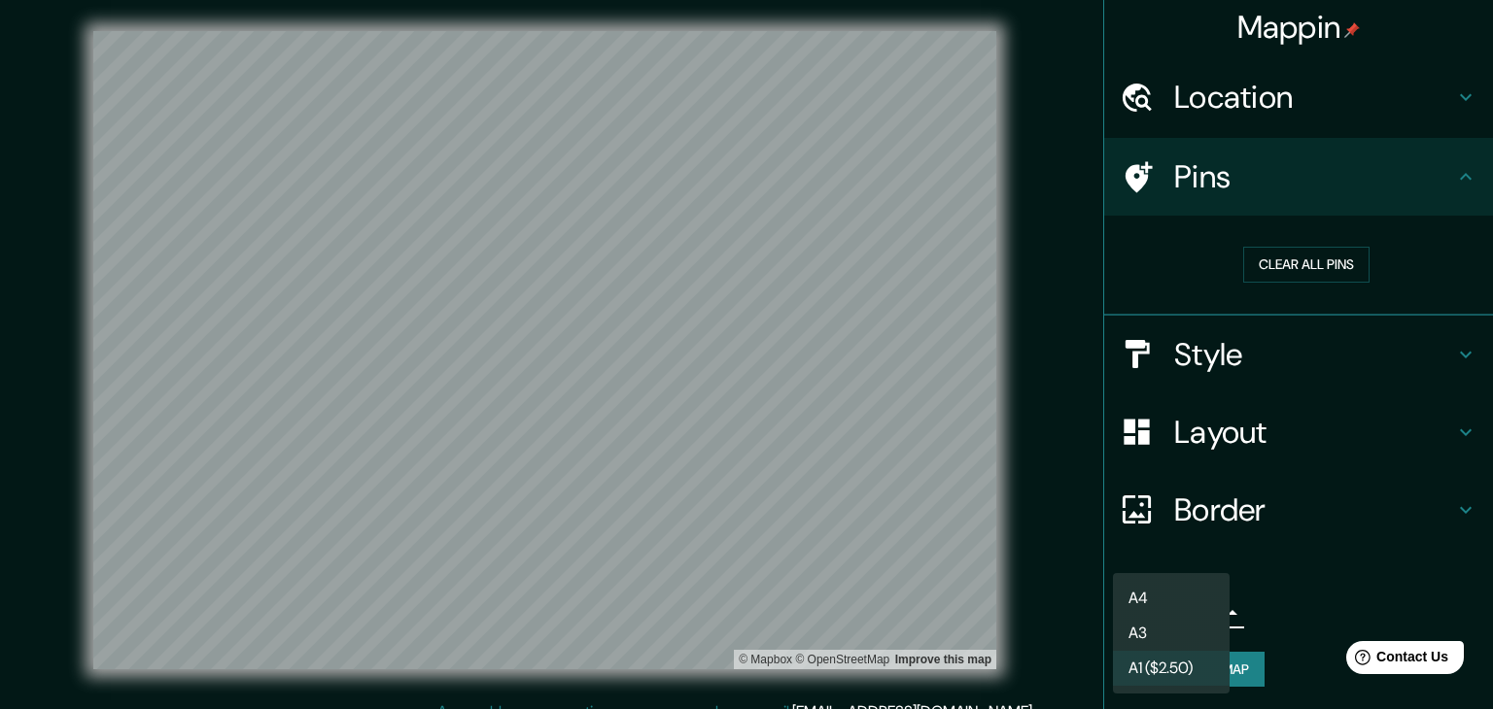
click at [1184, 628] on li "A3" at bounding box center [1171, 633] width 117 height 35
type input "a4"
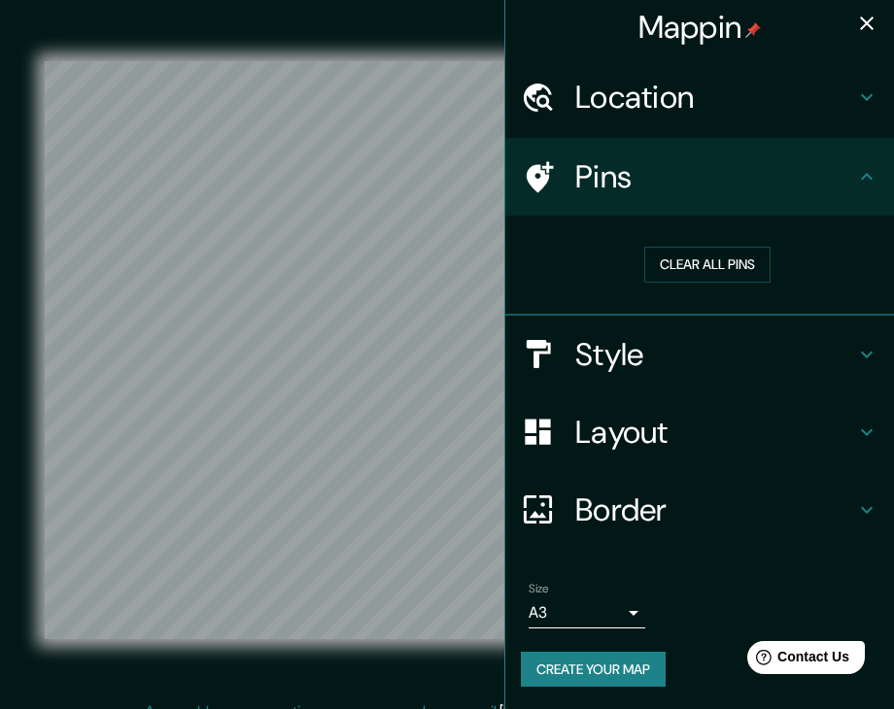
click at [190, 688] on div "© Mapbox © OpenStreetMap Improve this map" at bounding box center [447, 350] width 867 height 701
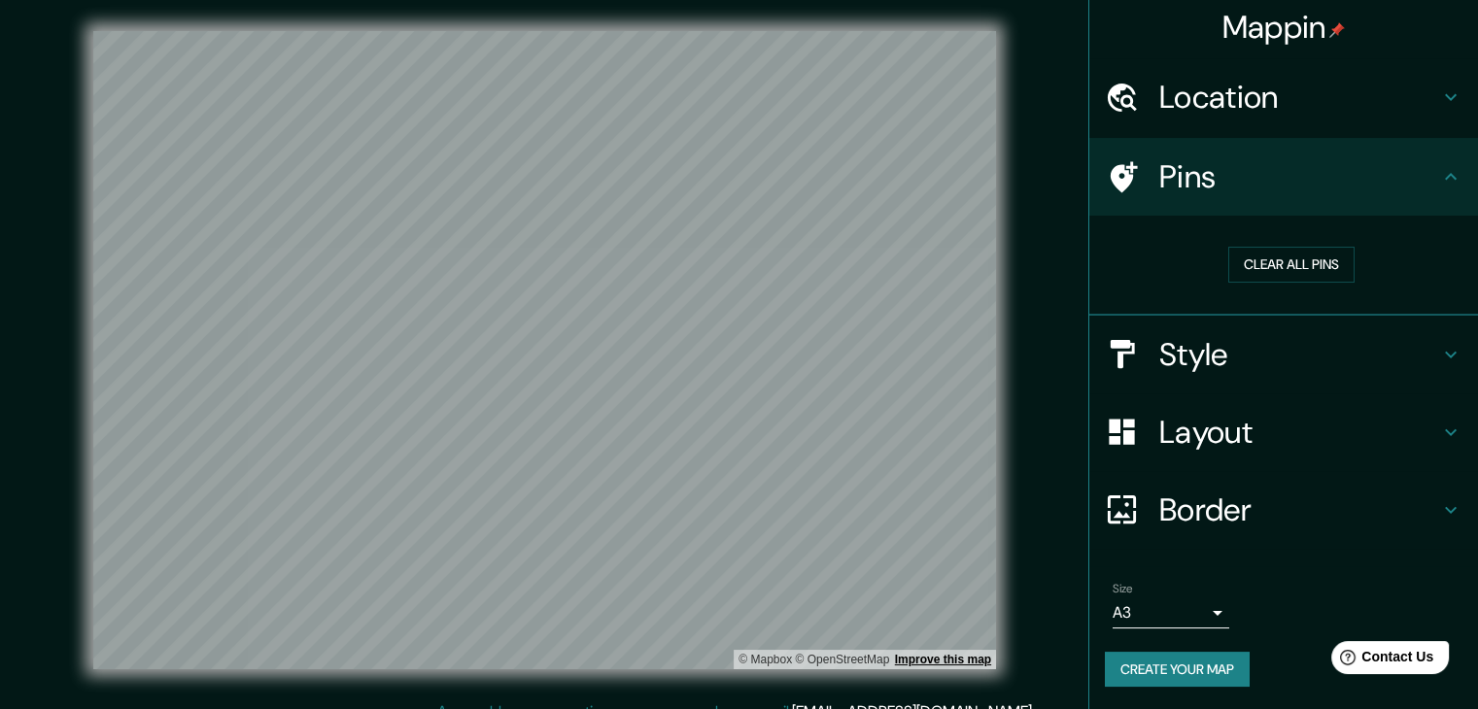
click at [956, 658] on link "Improve this map" at bounding box center [943, 660] width 96 height 14
click at [1220, 631] on div "Size A3 a4" at bounding box center [1284, 605] width 358 height 62
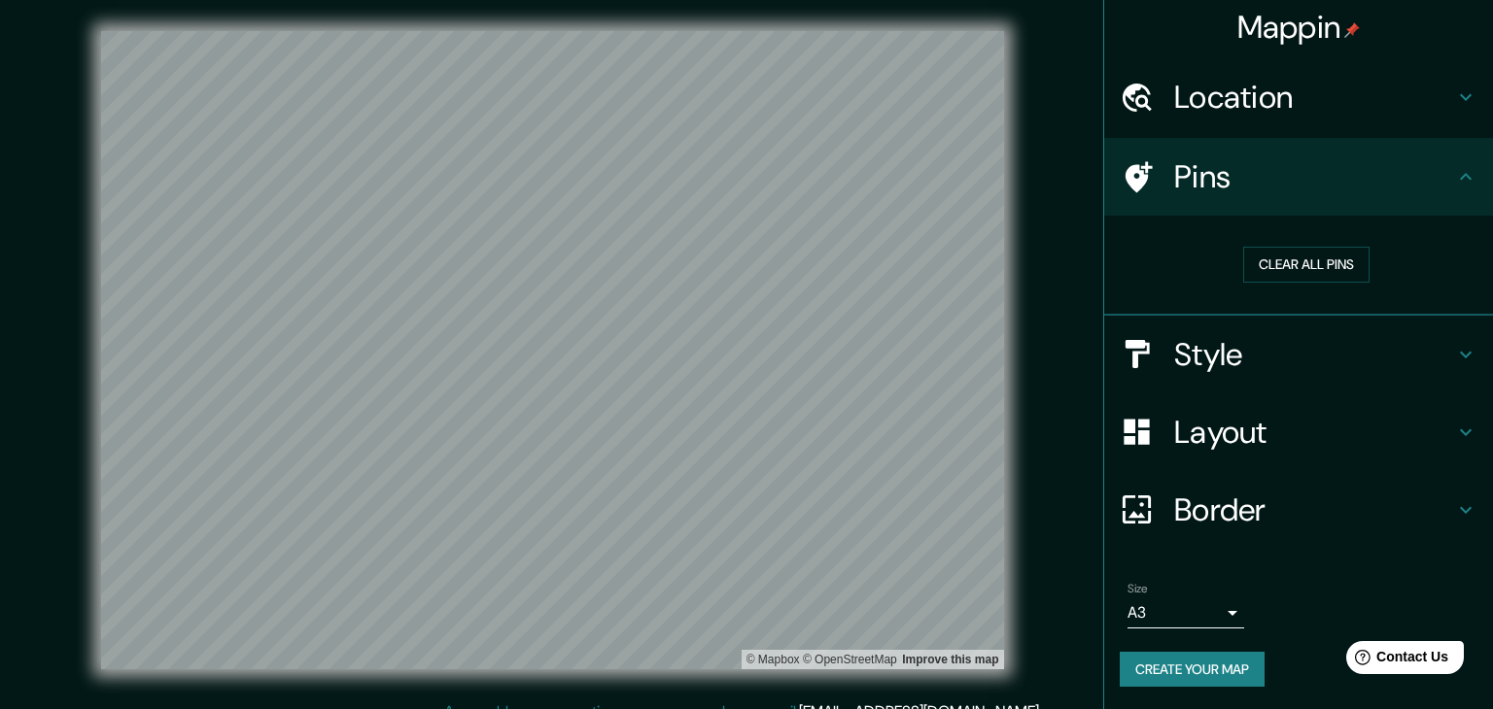
click at [1146, 620] on body "Mappin Location Pins Clear all pins Style Layout Border Choose a border. Hint :…" at bounding box center [746, 354] width 1493 height 709
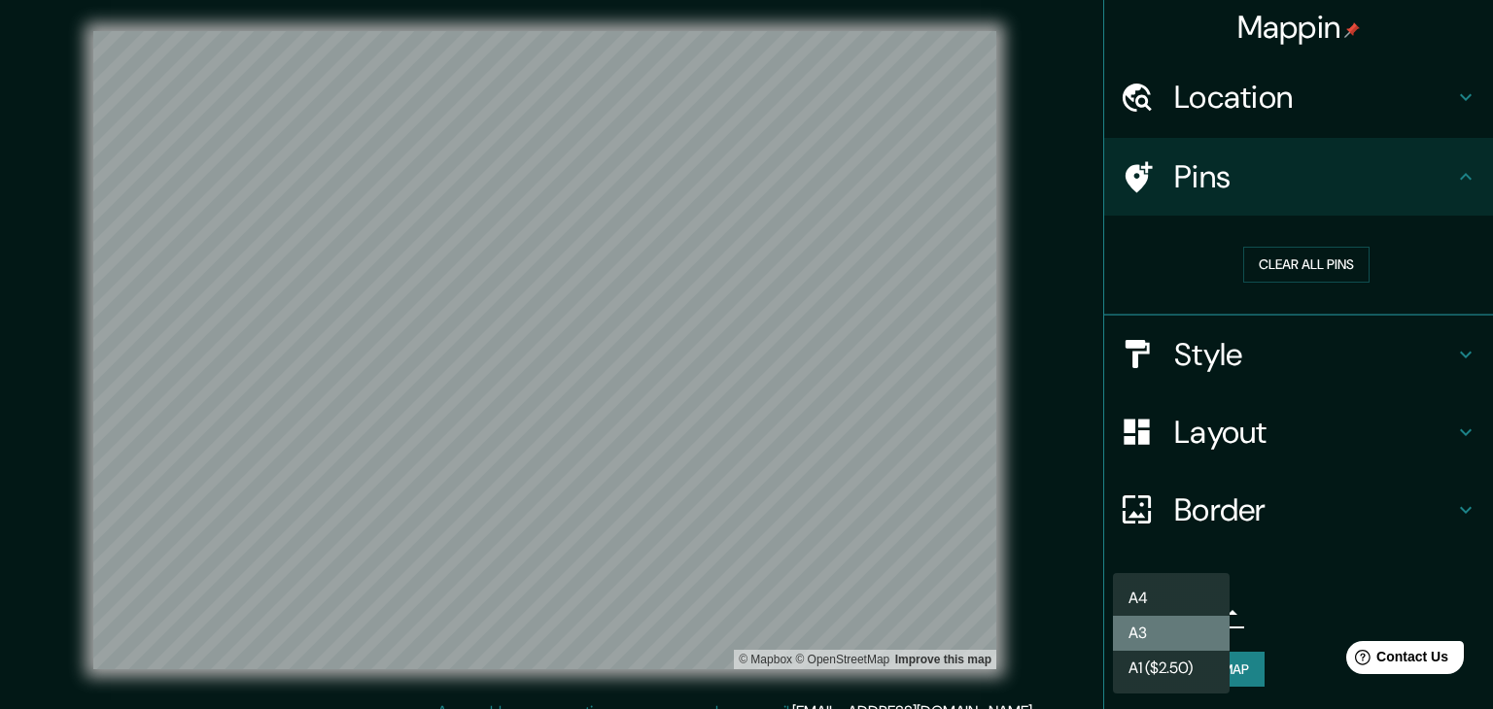
click at [1189, 617] on li "A3" at bounding box center [1171, 633] width 117 height 35
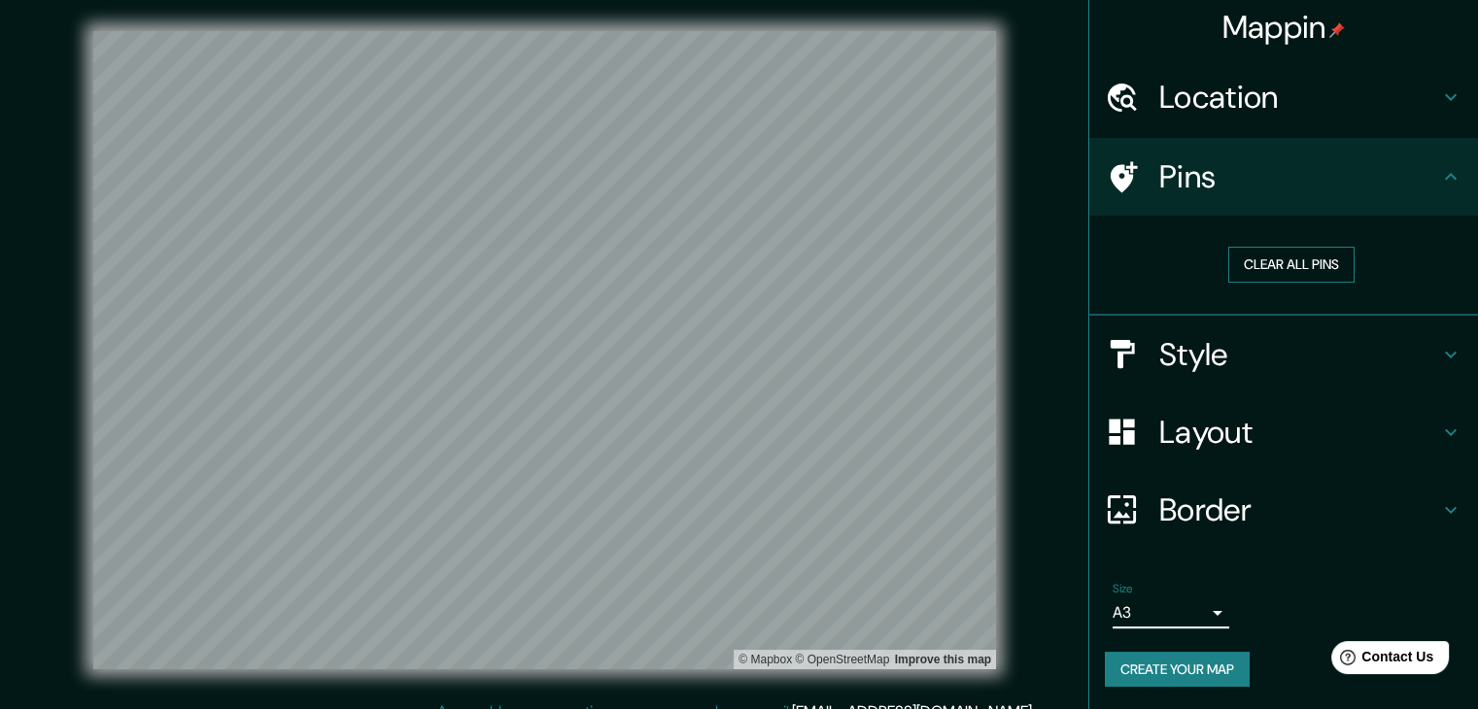
click at [1290, 261] on button "Clear all pins" at bounding box center [1291, 265] width 126 height 36
click at [1439, 169] on icon at bounding box center [1450, 176] width 23 height 23
click at [1439, 182] on icon at bounding box center [1450, 176] width 23 height 23
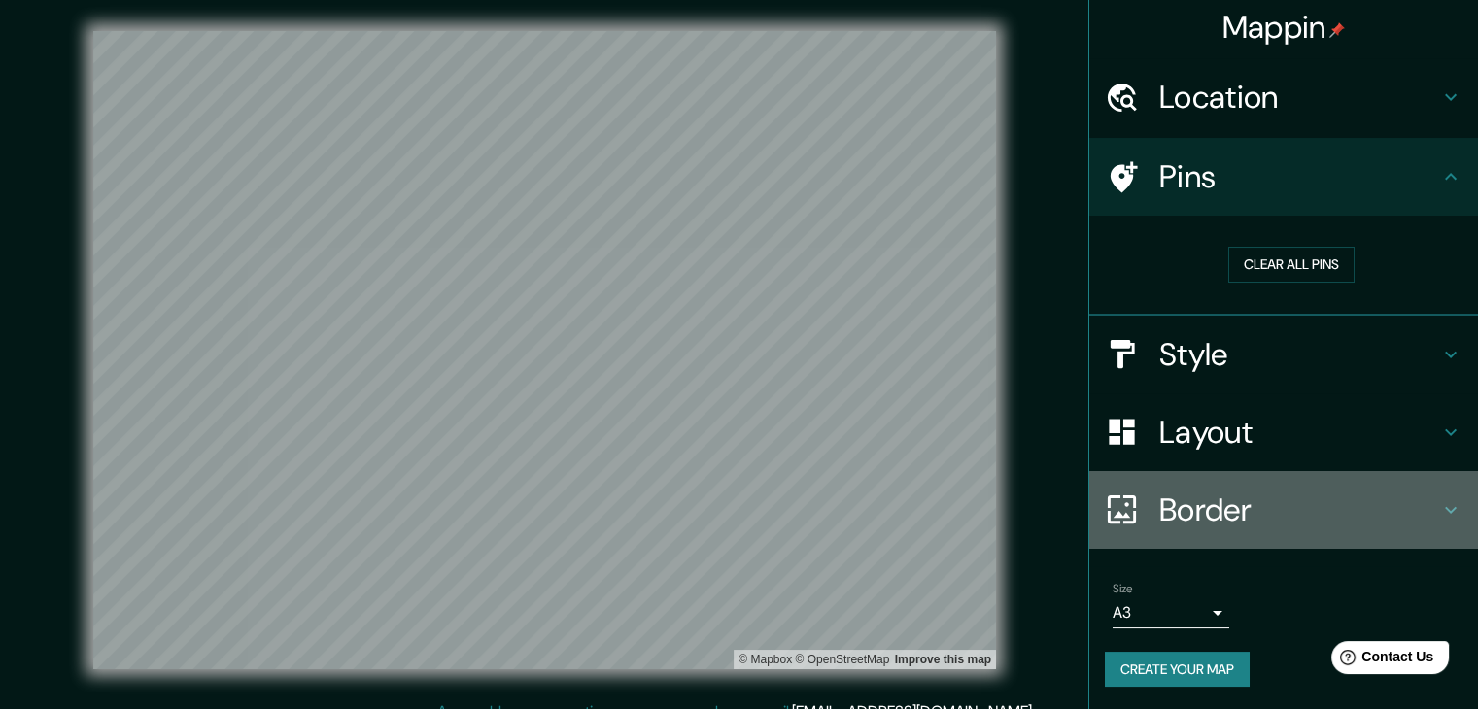
click at [1360, 526] on h4 "Border" at bounding box center [1299, 510] width 280 height 39
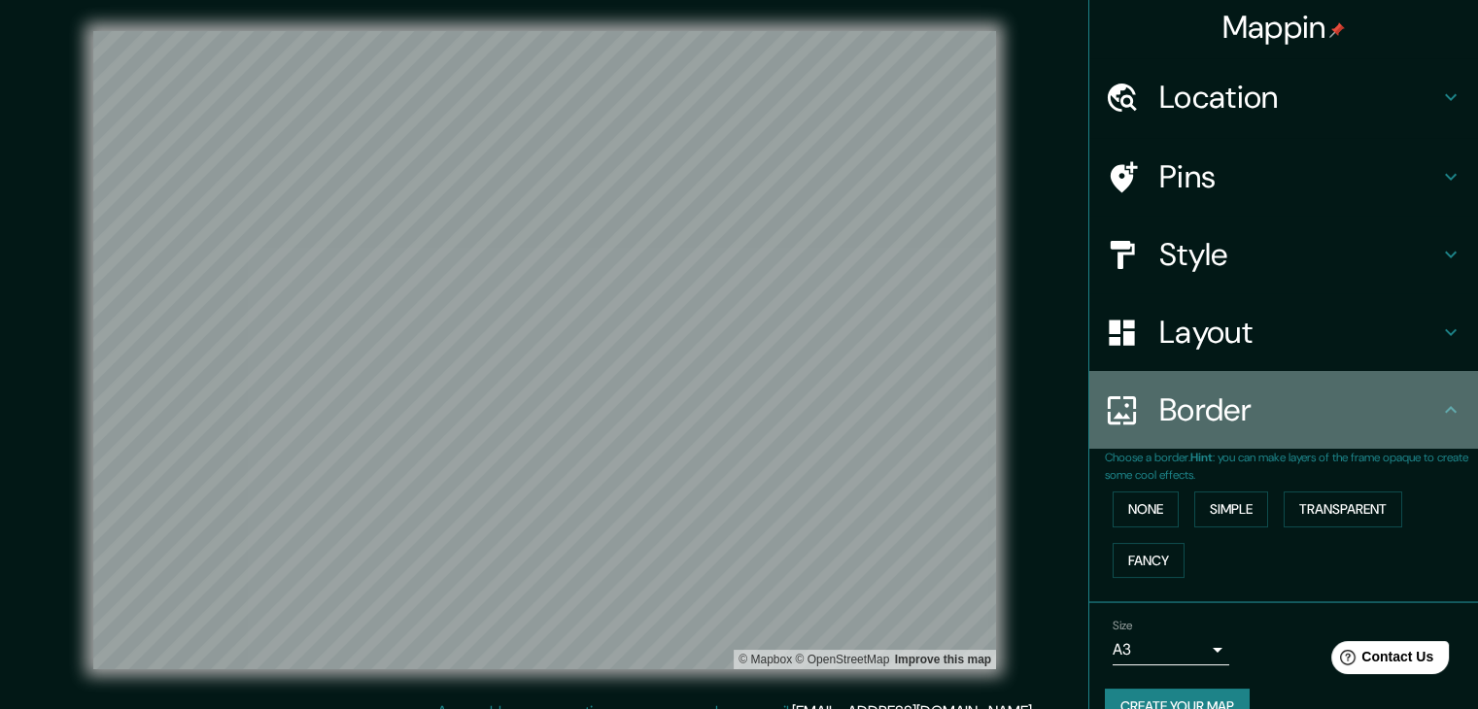
click at [1415, 434] on div "Border" at bounding box center [1283, 410] width 389 height 78
click at [1439, 413] on icon at bounding box center [1450, 409] width 23 height 23
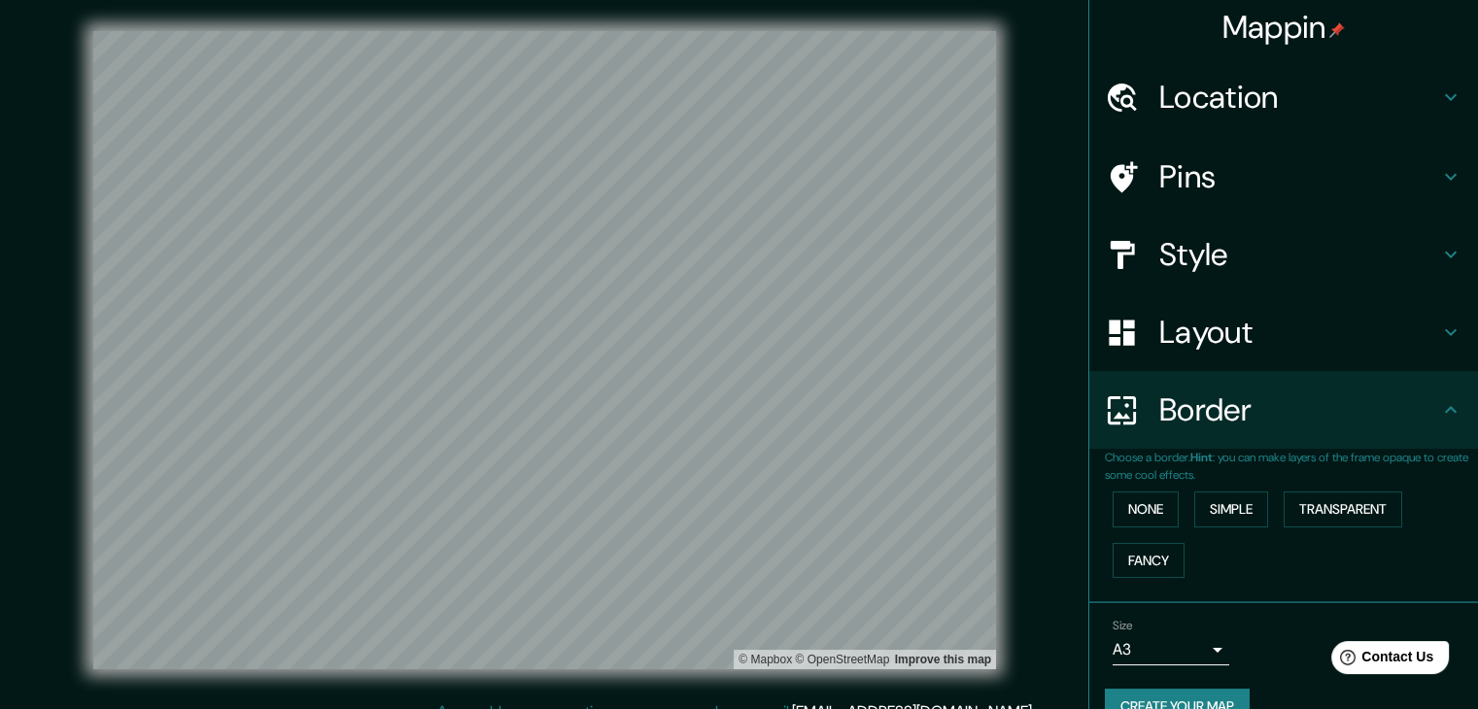
click at [1251, 663] on div "Size A3 a4" at bounding box center [1284, 642] width 358 height 62
click at [1215, 697] on button "Create your map" at bounding box center [1177, 707] width 145 height 36
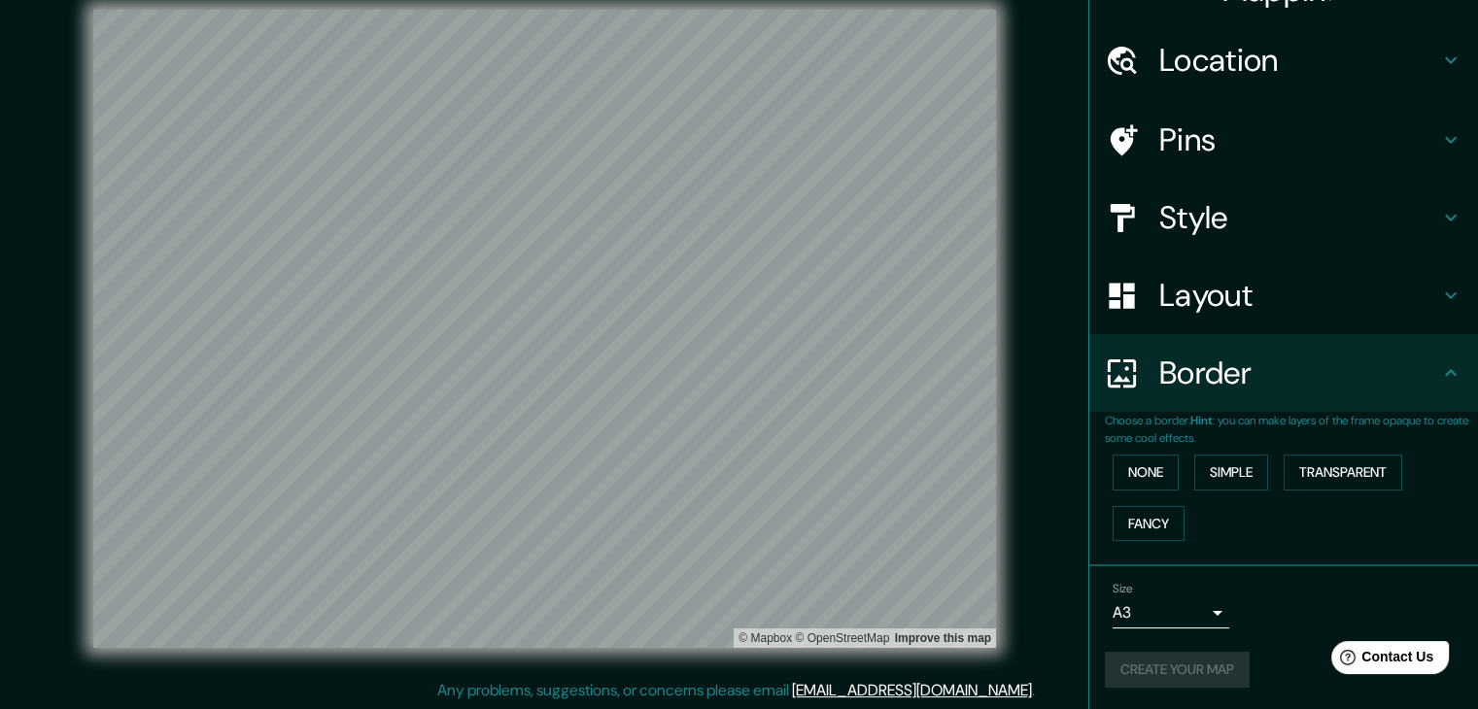
scroll to position [22, 0]
click at [1192, 614] on body "Mappin Location Pins Style Layout Border Choose a border. Hint : you can make l…" at bounding box center [739, 332] width 1478 height 709
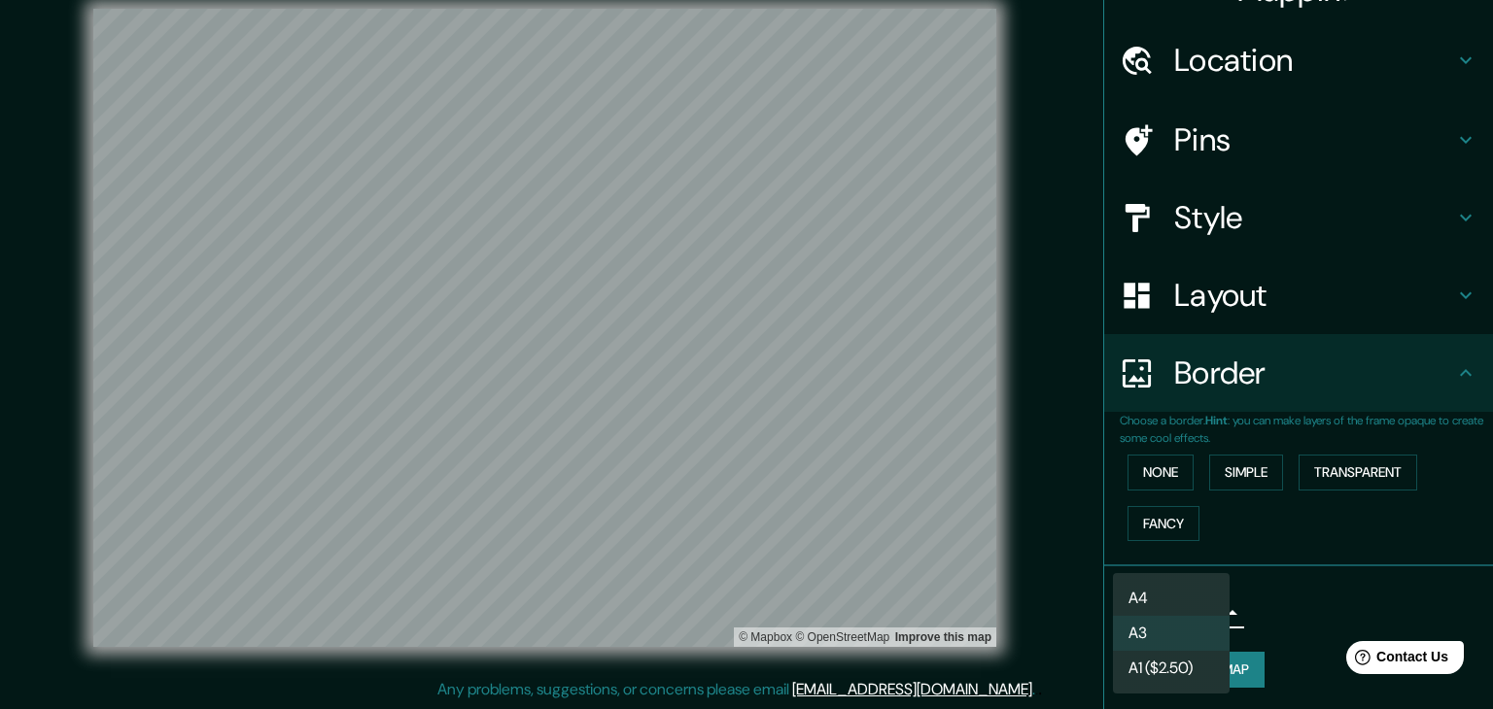
click at [1191, 633] on li "A3" at bounding box center [1171, 633] width 117 height 35
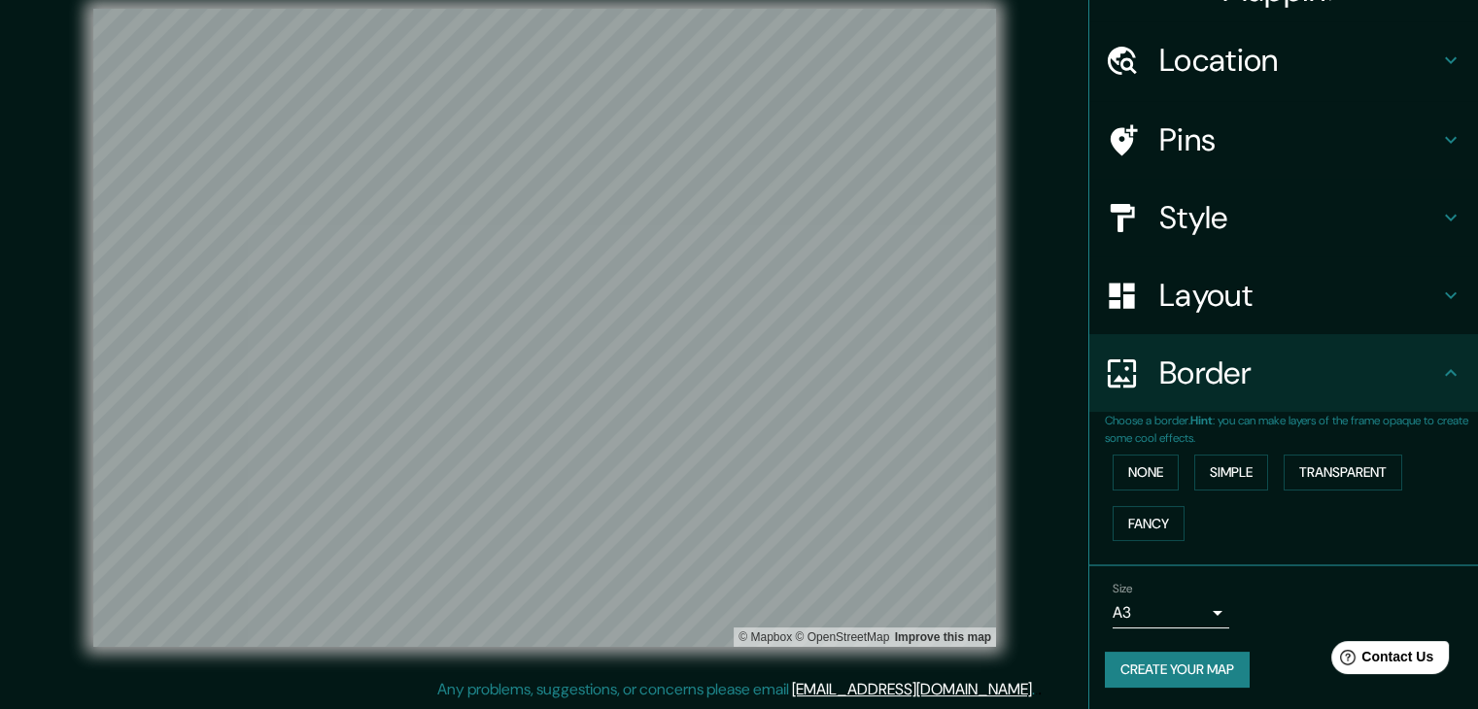
click at [1280, 615] on div "Size A3 a4" at bounding box center [1284, 605] width 358 height 62
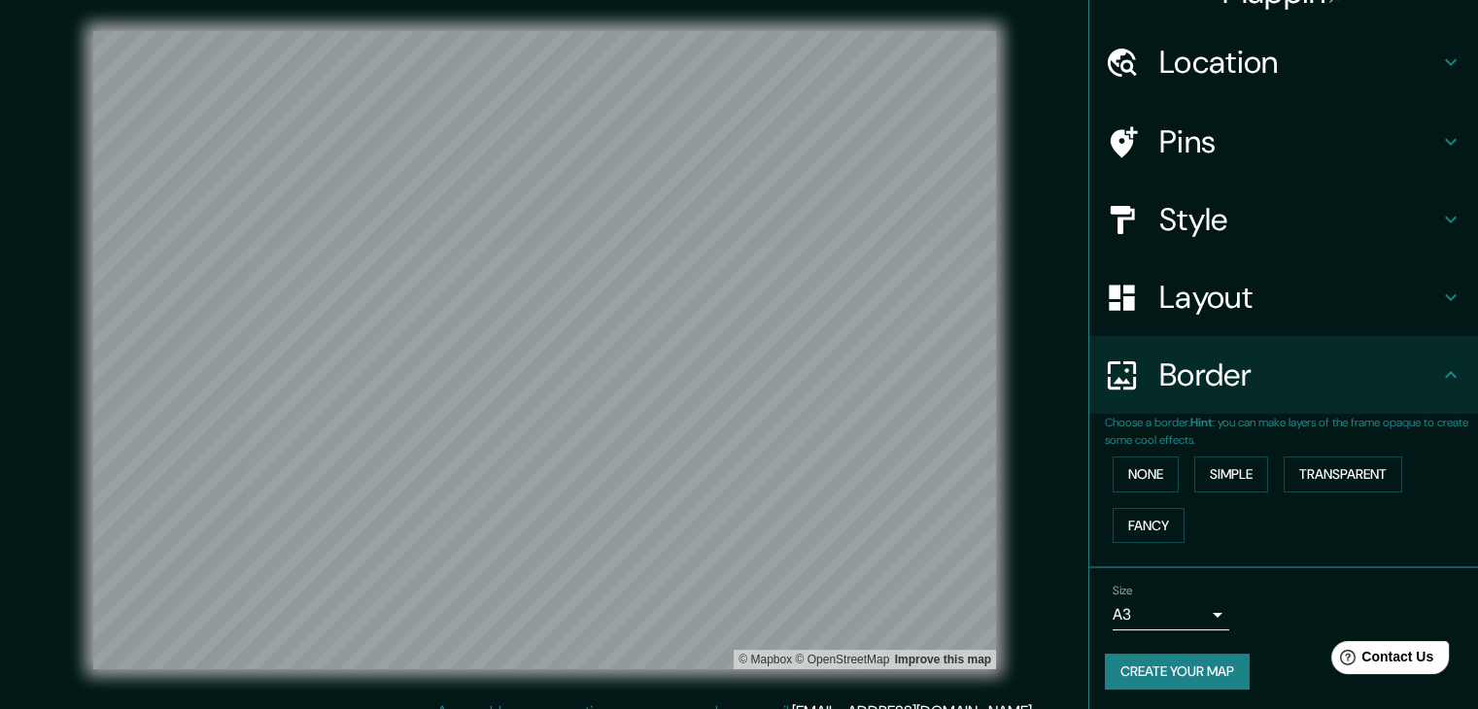
scroll to position [41, 0]
click at [1140, 474] on button "None" at bounding box center [1146, 473] width 66 height 36
click at [1311, 616] on div "Size A3 a4" at bounding box center [1284, 605] width 358 height 62
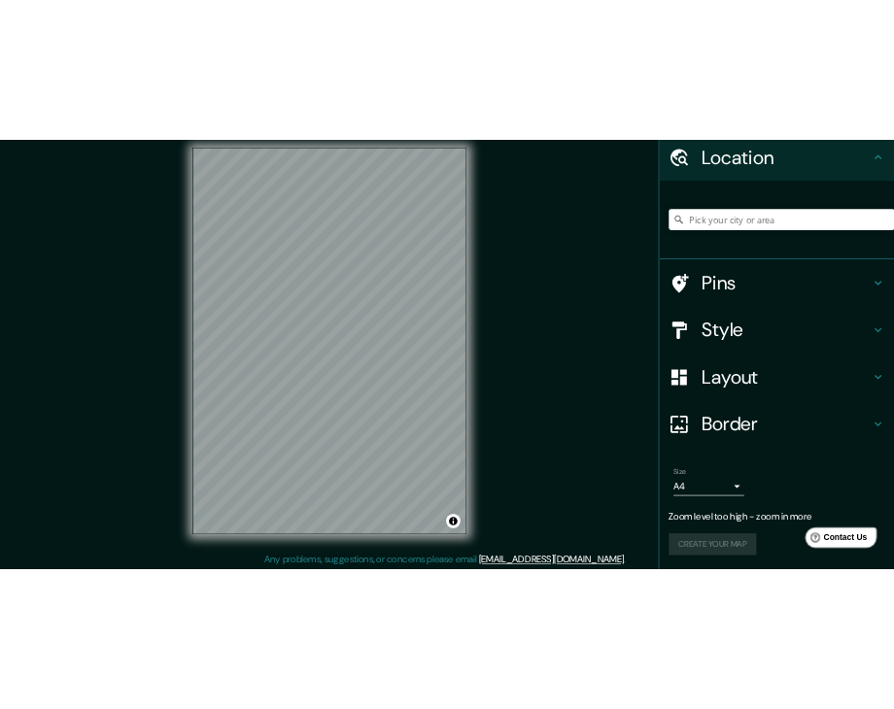
scroll to position [22, 0]
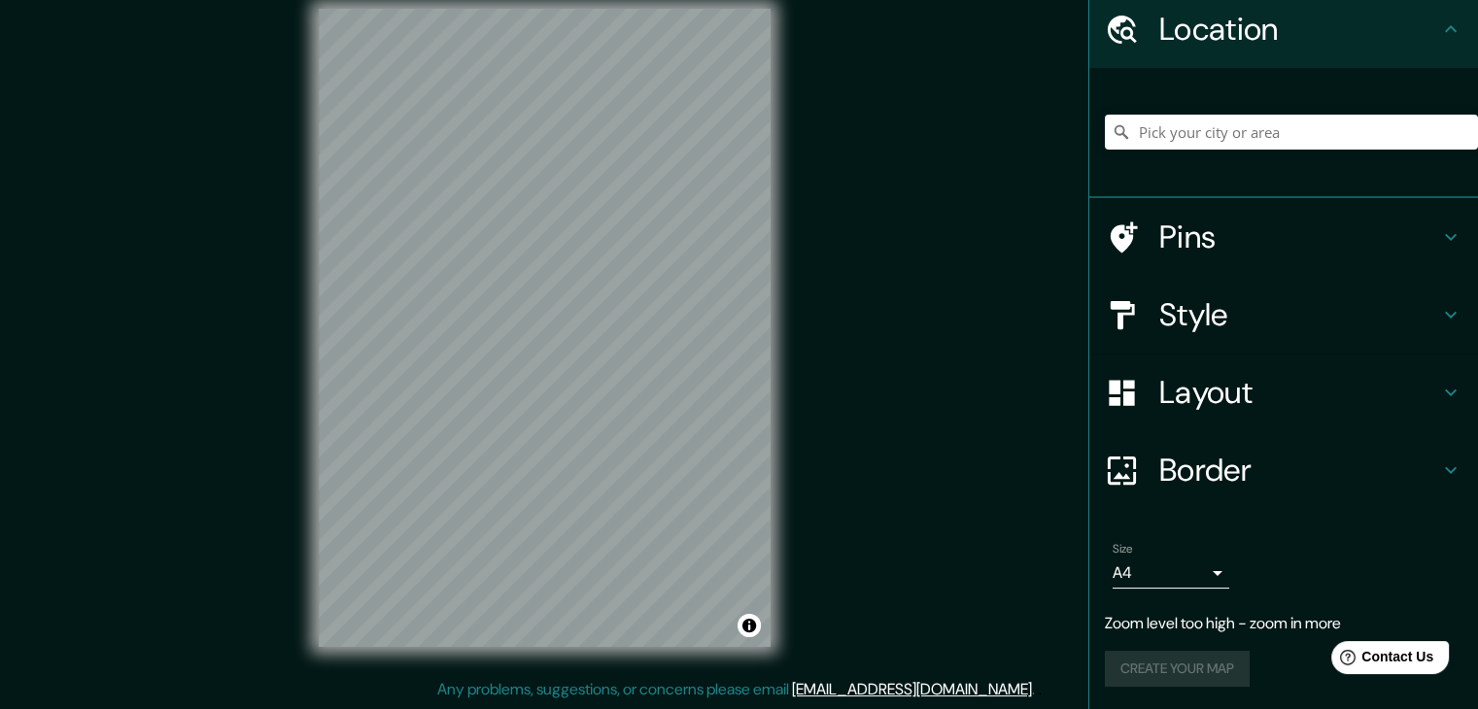
click at [1290, 666] on div "Create your map" at bounding box center [1284, 669] width 358 height 36
click at [1262, 614] on p "Zoom level too high - zoom in more" at bounding box center [1284, 623] width 358 height 23
click at [1160, 565] on body "Mappin Location Pins Style Layout Border Choose a border. Hint : you can make l…" at bounding box center [739, 332] width 1478 height 709
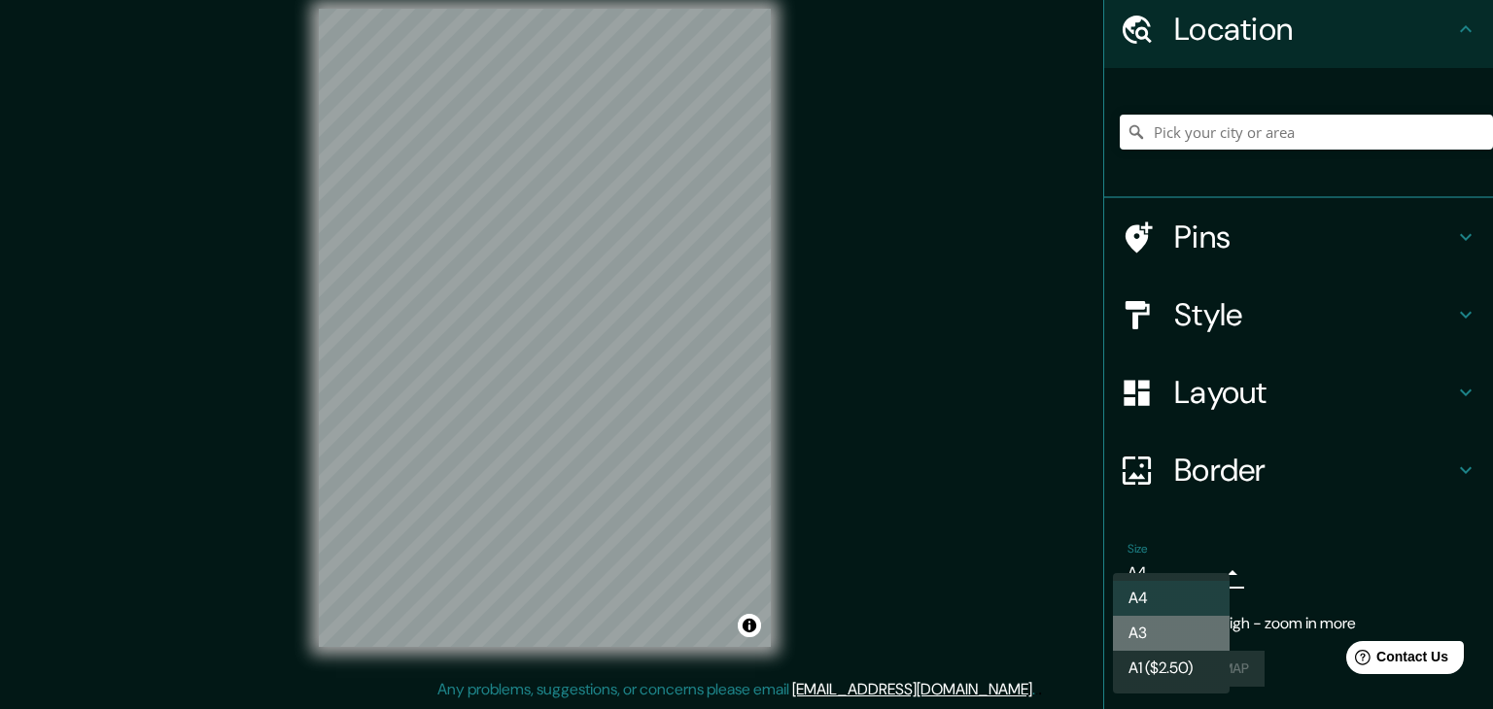
click at [1170, 635] on li "A3" at bounding box center [1171, 633] width 117 height 35
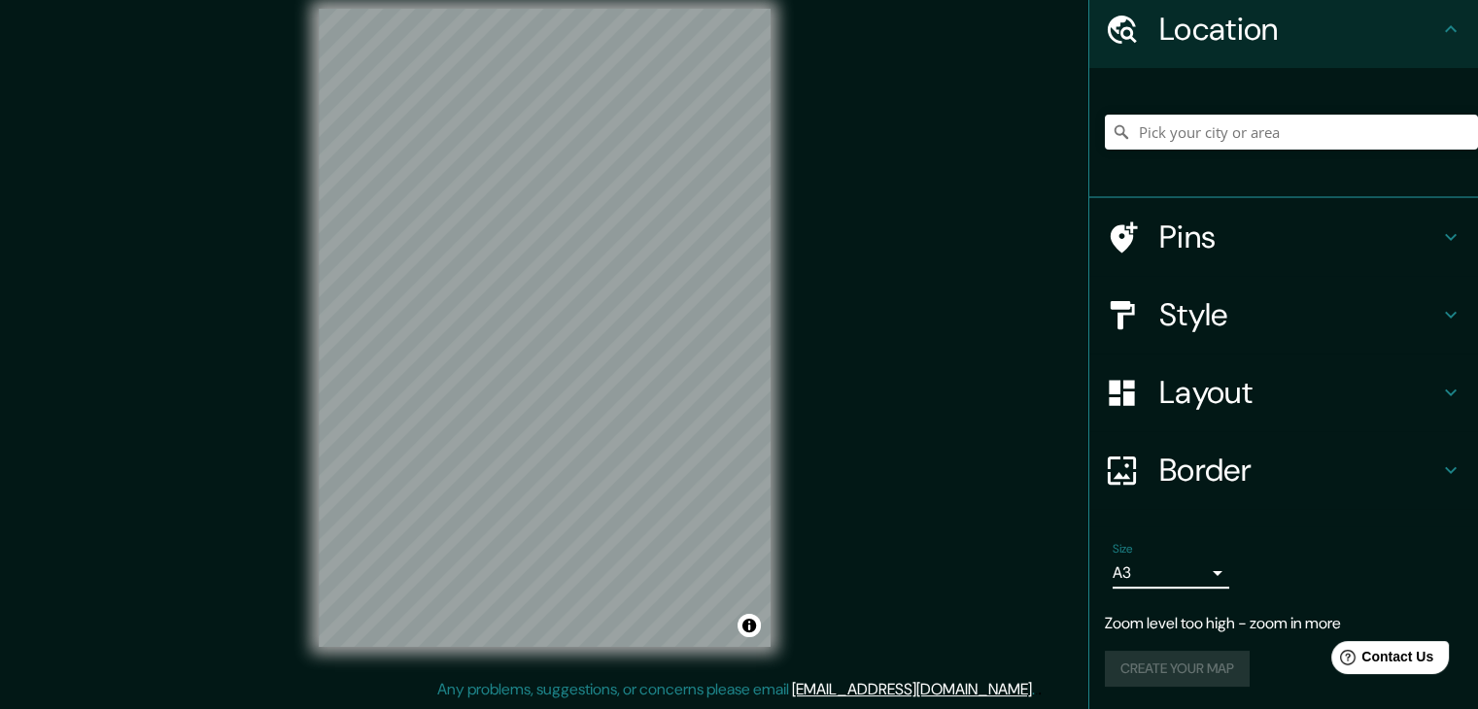
click at [1151, 572] on body "Mappin Location Pins Style Layout Border Choose a border. Hint : you can make l…" at bounding box center [739, 332] width 1478 height 709
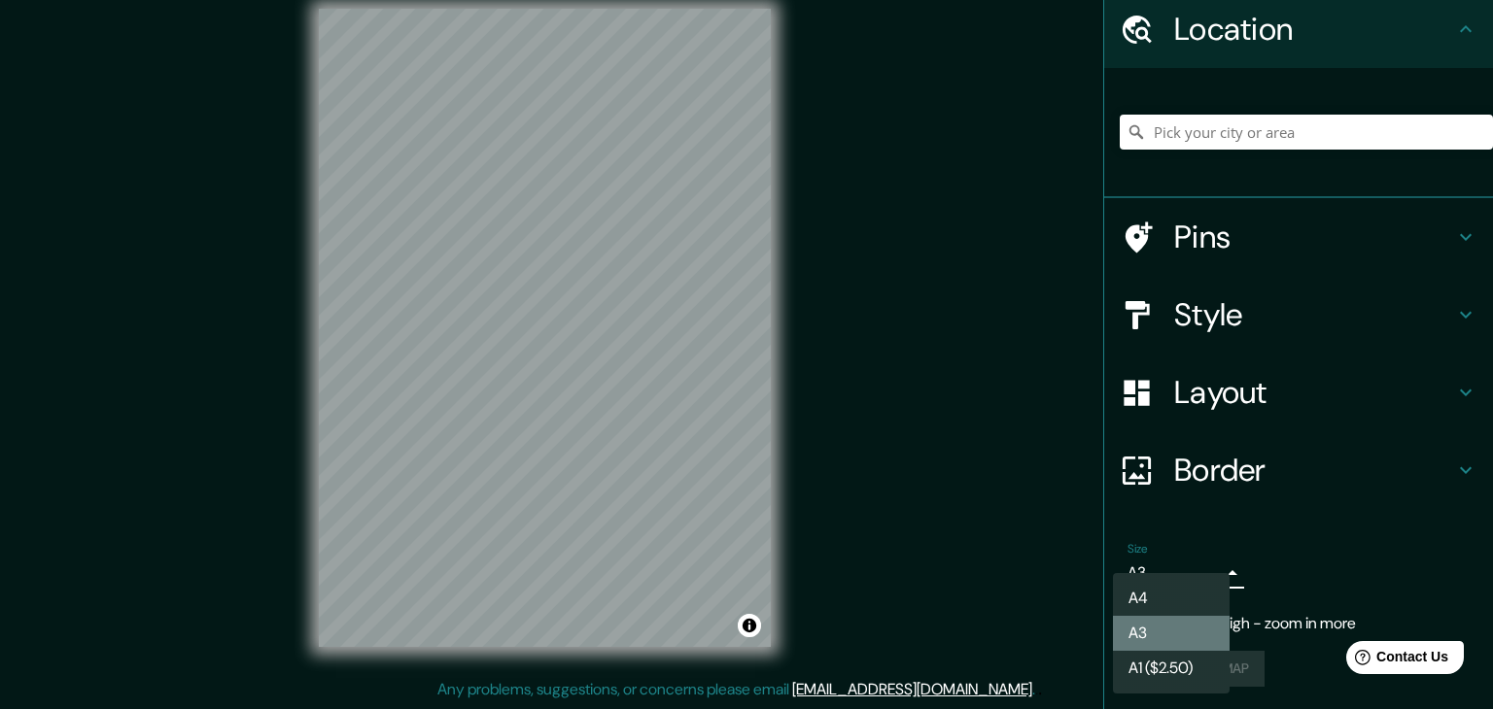
click at [1166, 623] on li "A3" at bounding box center [1171, 633] width 117 height 35
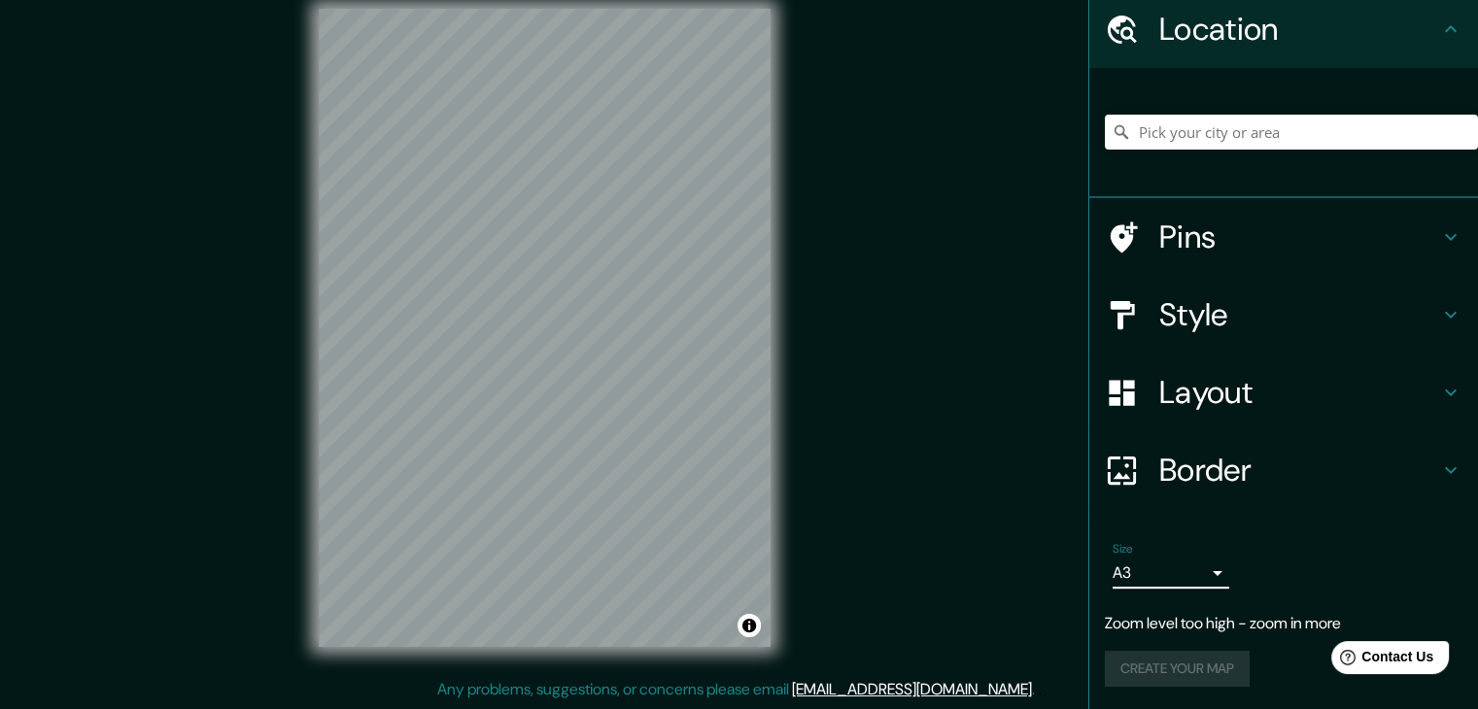
click at [1259, 620] on p "Zoom level too high - zoom in more" at bounding box center [1284, 623] width 358 height 23
click at [1323, 631] on p "Zoom level too high - zoom in more" at bounding box center [1284, 623] width 358 height 23
click at [1182, 298] on h4 "Style" at bounding box center [1299, 314] width 280 height 39
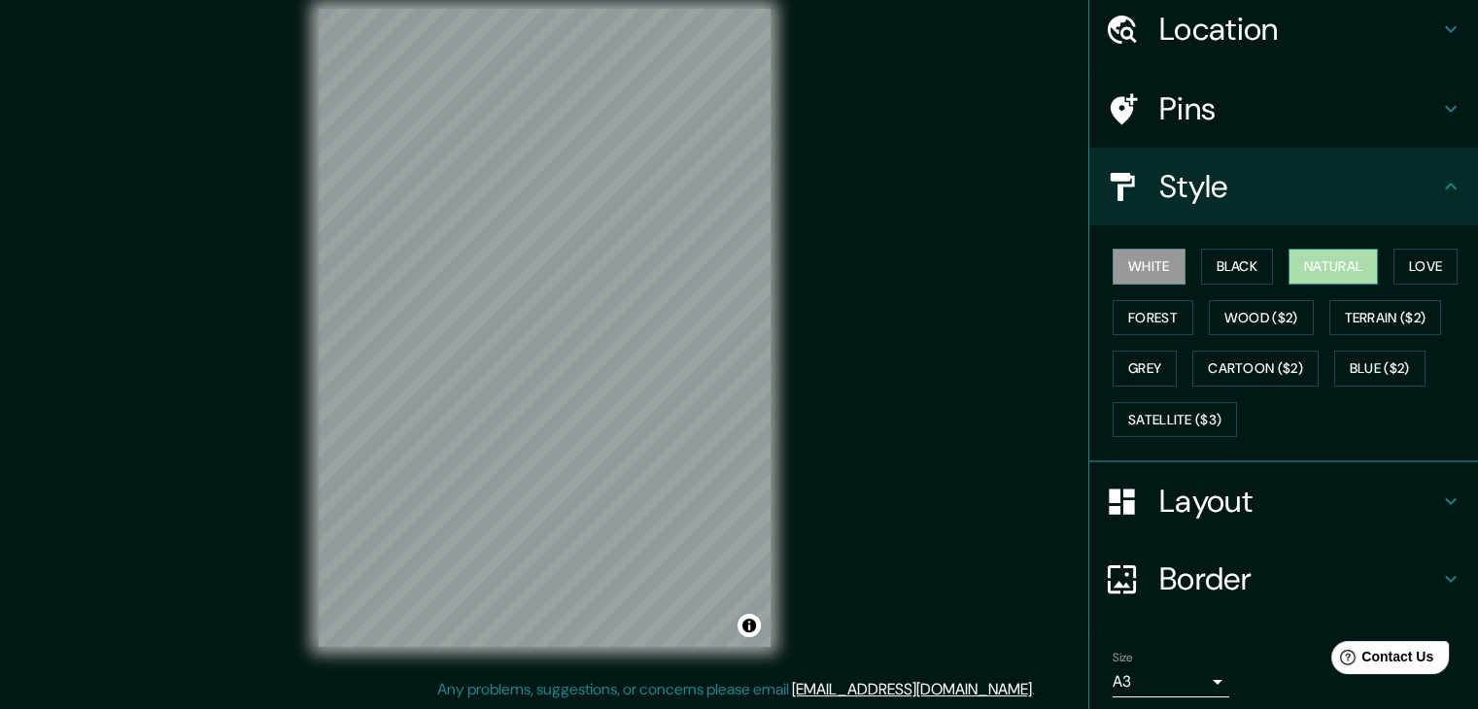
click at [1321, 264] on button "Natural" at bounding box center [1332, 267] width 89 height 36
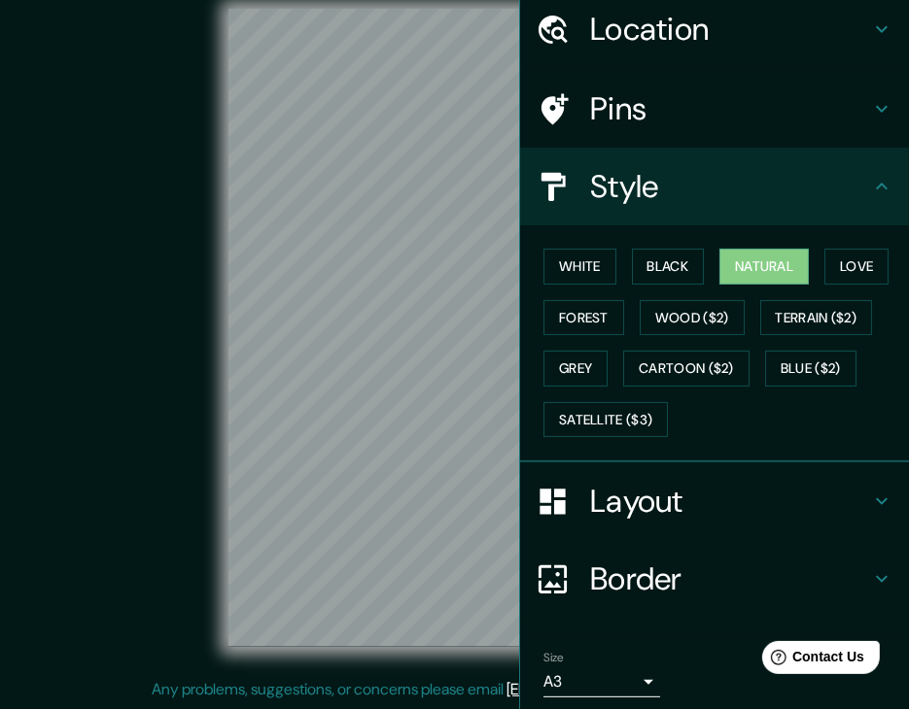
click at [592, 681] on body "Mappin Location Pins Style White Black Natural Love Forest Wood ($2) Terrain ($…" at bounding box center [454, 332] width 909 height 709
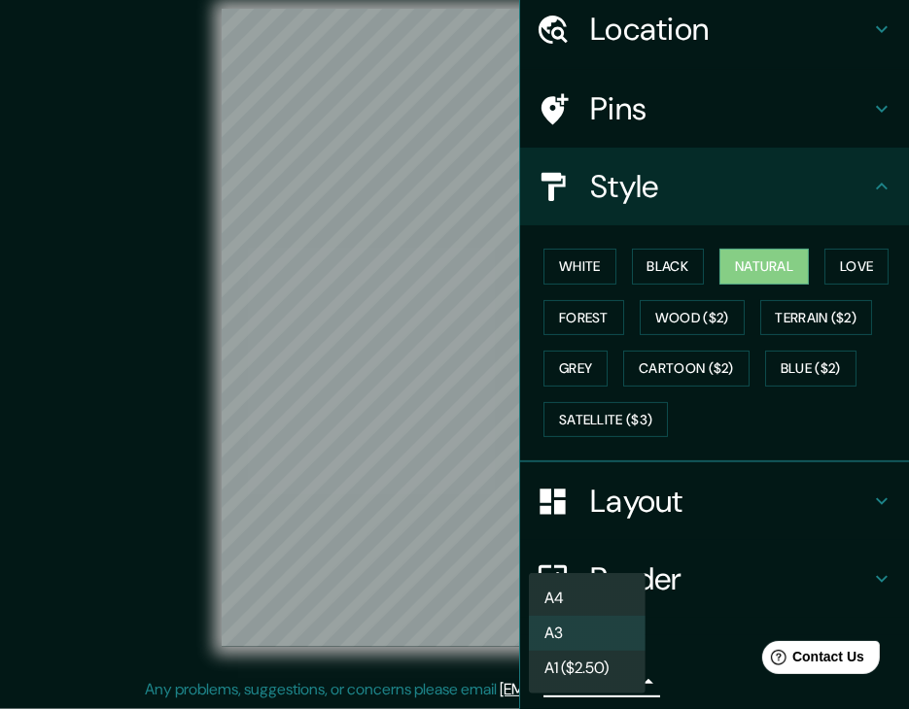
click at [591, 639] on li "A3" at bounding box center [587, 633] width 117 height 35
